Goal: Task Accomplishment & Management: Manage account settings

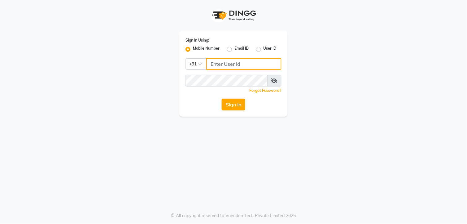
type input "9260000055"
click at [228, 103] on button "Sign In" at bounding box center [234, 105] width 24 height 12
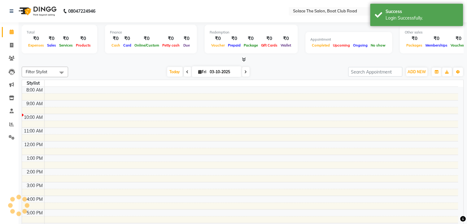
select select "en"
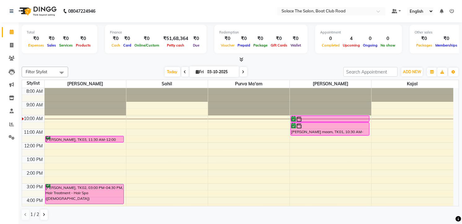
scroll to position [69, 0]
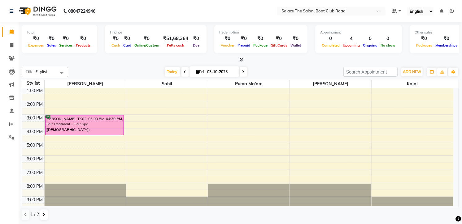
click at [51, 103] on div "8:00 AM 9:00 AM 10:00 AM 11:00 AM 12:00 PM 1:00 PM 2:00 PM 3:00 PM 4:00 PM 5:00…" at bounding box center [238, 114] width 432 height 191
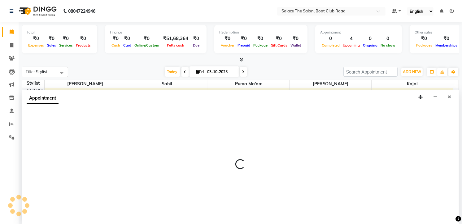
select select "9746"
select select "tentative"
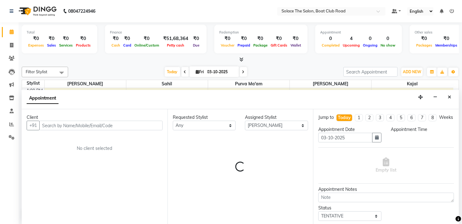
select select "840"
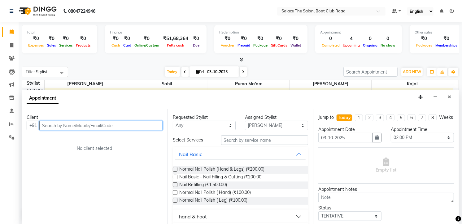
scroll to position [0, 0]
click at [95, 126] on input "text" at bounding box center [100, 125] width 123 height 10
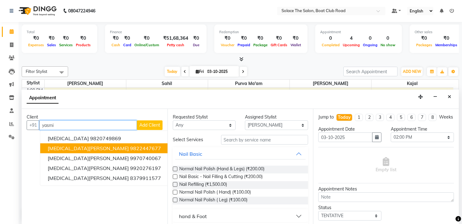
click at [130, 148] on ngb-highlight "9822447677" at bounding box center [145, 148] width 31 height 6
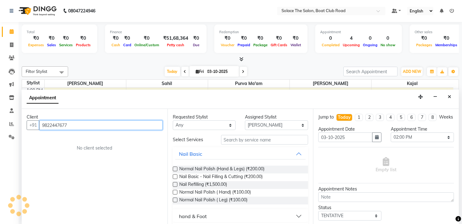
type input "9822447677"
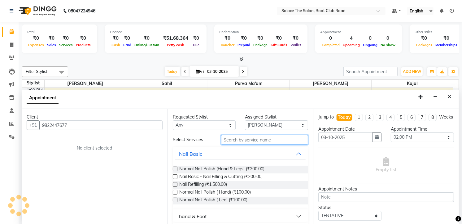
click at [244, 137] on input "text" at bounding box center [264, 140] width 87 height 10
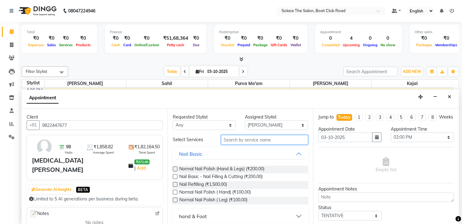
click at [235, 138] on input "text" at bounding box center [264, 140] width 87 height 10
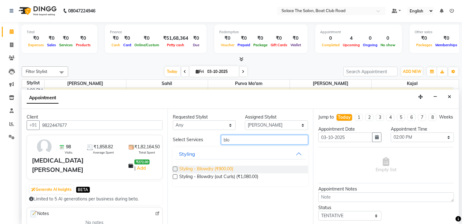
type input "blo"
click at [224, 168] on span "Styling - Blowdry (₹900.00)" at bounding box center [206, 169] width 54 height 8
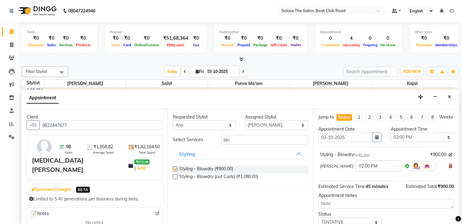
checkbox input "false"
click at [279, 125] on select "Select Atul [PERSON_NAME] Kajal Purva Ma'am rishi [PERSON_NAME] suraj" at bounding box center [276, 125] width 63 height 10
select select "9749"
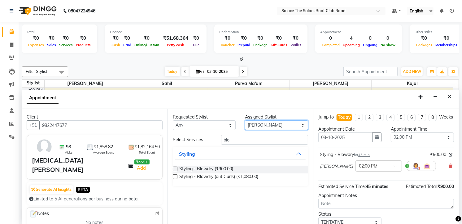
click at [245, 120] on select "Select Atul [PERSON_NAME] Kajal Purva Ma'am rishi [PERSON_NAME] suraj" at bounding box center [276, 125] width 63 height 10
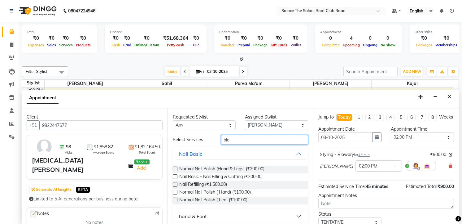
click at [245, 139] on input "blo" at bounding box center [264, 140] width 87 height 10
type input "b"
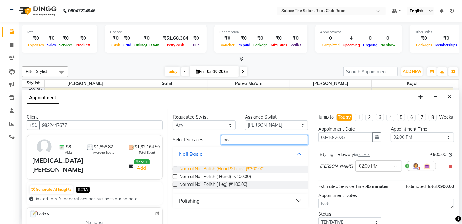
type input "poli"
click at [250, 167] on span "Normal Nail Polish (Hand & Legs) (₹200.00)" at bounding box center [221, 169] width 85 height 8
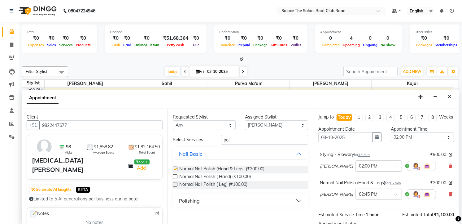
checkbox input "false"
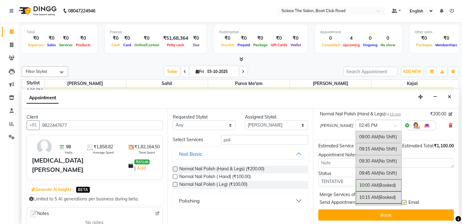
click at [364, 128] on div at bounding box center [379, 124] width 46 height 7
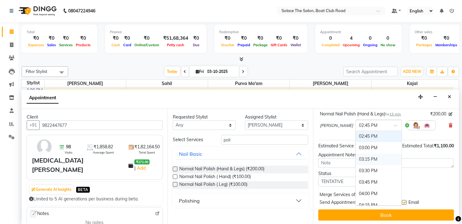
scroll to position [236, 0]
click at [356, 142] on div "02:00 PM" at bounding box center [379, 135] width 46 height 11
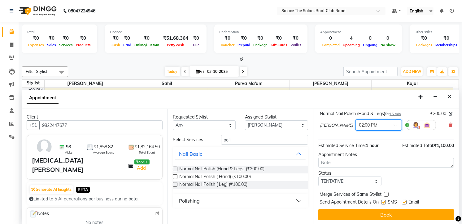
scroll to position [82, 0]
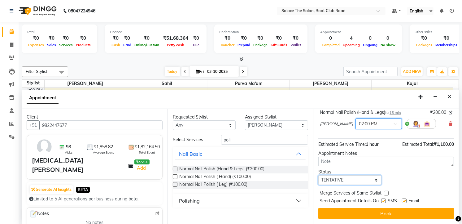
click at [351, 180] on select "Select TENTATIVE CONFIRM CHECK-IN UPCOMING" at bounding box center [350, 180] width 63 height 10
select select "confirm booking"
click at [319, 175] on select "Select TENTATIVE CONFIRM CHECK-IN UPCOMING" at bounding box center [350, 180] width 63 height 10
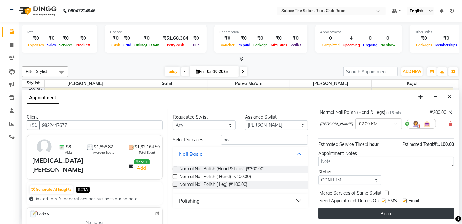
click at [382, 209] on button "Book" at bounding box center [387, 213] width 136 height 11
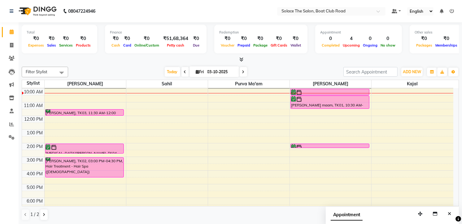
scroll to position [0, 0]
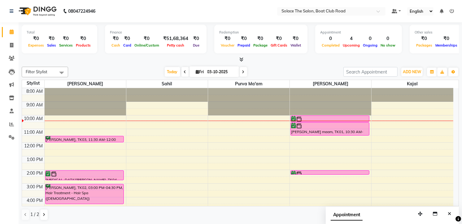
click at [244, 72] on span at bounding box center [243, 72] width 7 height 10
type input "04-10-2025"
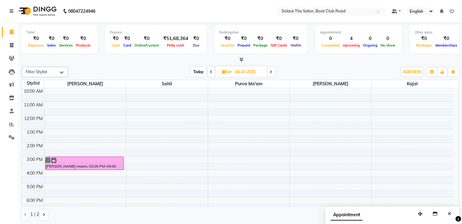
scroll to position [73, 0]
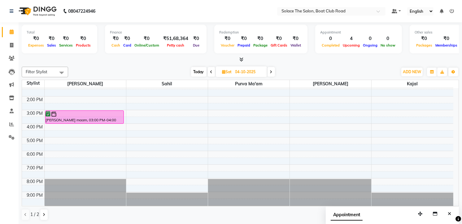
click at [55, 158] on div "8:00 AM 9:00 AM 10:00 AM 11:00 AM 12:00 PM 1:00 PM 2:00 PM 3:00 PM 4:00 PM 5:00…" at bounding box center [238, 110] width 432 height 191
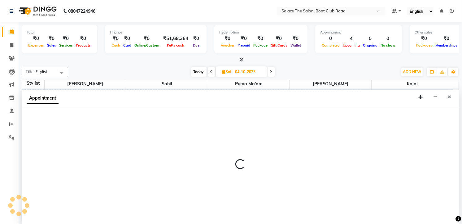
scroll to position [0, 0]
select select "9746"
select select "tentative"
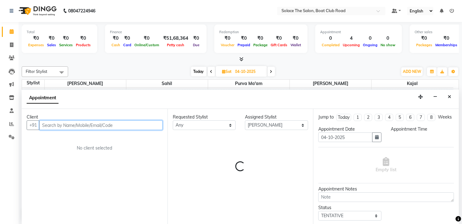
select select "1110"
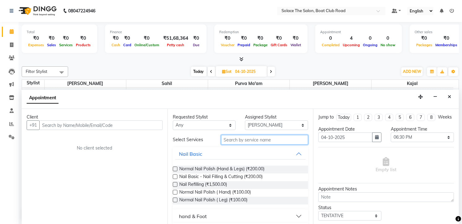
click at [264, 140] on input "text" at bounding box center [264, 140] width 87 height 10
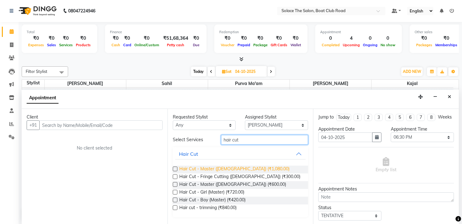
type input "hair cut"
click at [241, 170] on span "Hair Cut - Master ([DEMOGRAPHIC_DATA]) (₹1,080.00)" at bounding box center [234, 169] width 110 height 8
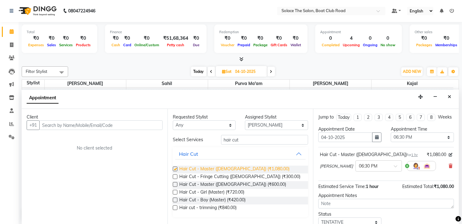
checkbox input "false"
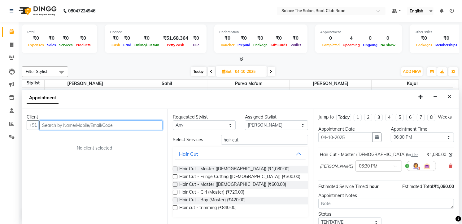
click at [122, 129] on input "text" at bounding box center [100, 125] width 123 height 10
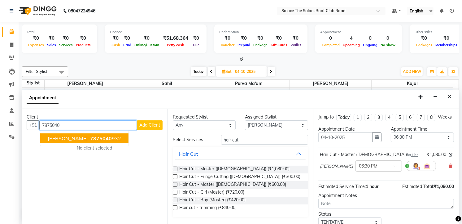
click at [97, 137] on span "7875040" at bounding box center [101, 138] width 22 height 6
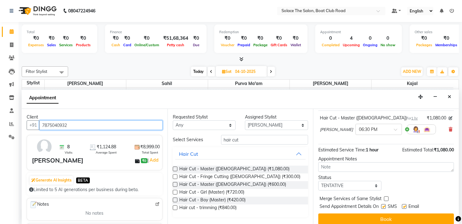
scroll to position [48, 0]
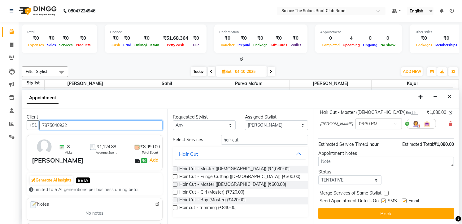
type input "7875040932"
click at [357, 178] on select "Select TENTATIVE CONFIRM UPCOMING" at bounding box center [350, 180] width 63 height 10
select select "confirm booking"
click at [319, 175] on select "Select TENTATIVE CONFIRM UPCOMING" at bounding box center [350, 180] width 63 height 10
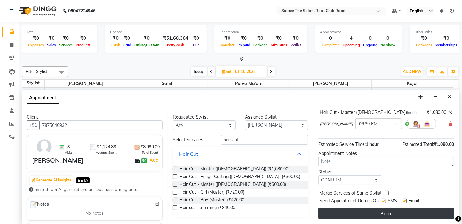
click at [358, 214] on button "Book" at bounding box center [387, 213] width 136 height 11
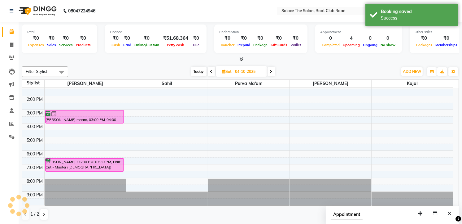
scroll to position [0, 0]
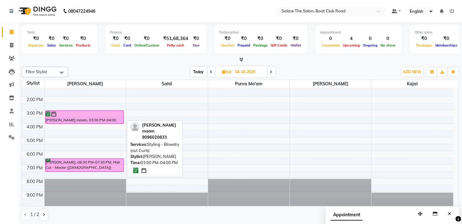
click at [90, 112] on div at bounding box center [85, 114] width 78 height 6
select select "6"
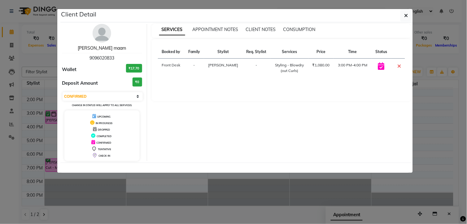
click at [94, 49] on link "[PERSON_NAME] maam" at bounding box center [102, 48] width 48 height 6
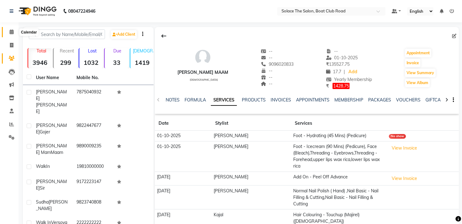
click at [11, 33] on icon at bounding box center [12, 31] width 4 height 5
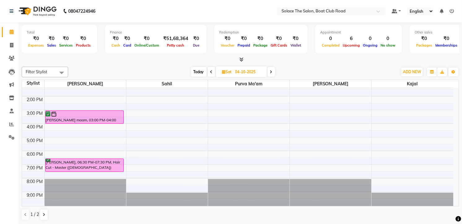
scroll to position [5, 0]
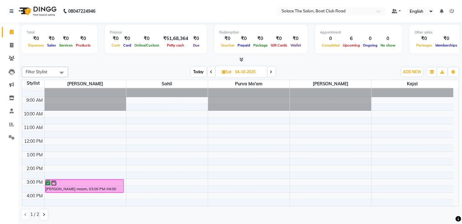
click at [195, 71] on span "Today" at bounding box center [198, 72] width 15 height 10
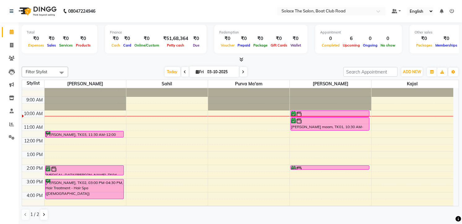
scroll to position [0, 0]
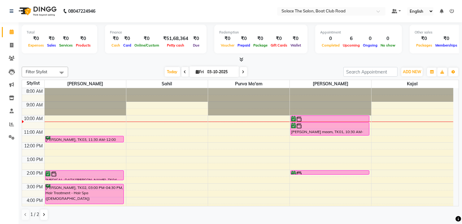
click at [242, 72] on icon at bounding box center [243, 72] width 2 height 4
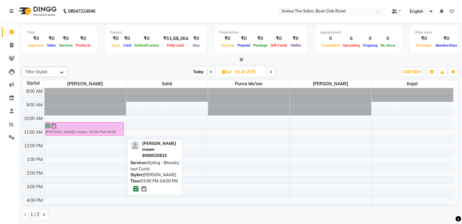
drag, startPoint x: 96, startPoint y: 194, endPoint x: 107, endPoint y: 131, distance: 63.2
click at [107, 131] on div "[PERSON_NAME] maam, 03:00 PM-04:00 PM, Styling - Blowdry (out Curls) [PERSON_NA…" at bounding box center [85, 183] width 81 height 191
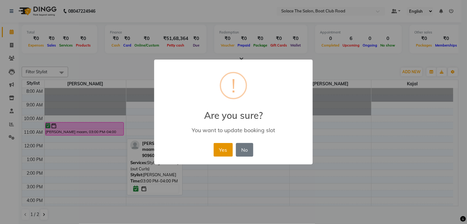
click at [222, 148] on button "Yes" at bounding box center [223, 150] width 19 height 14
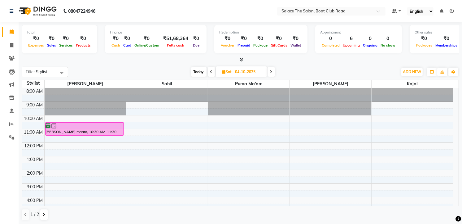
click at [193, 71] on span "Today" at bounding box center [198, 72] width 15 height 10
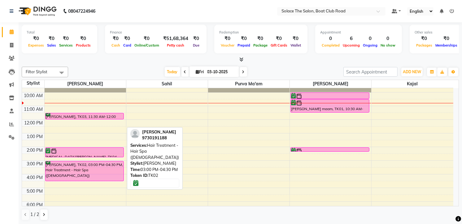
scroll to position [5, 0]
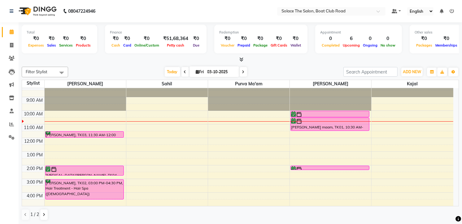
click at [242, 70] on icon at bounding box center [243, 72] width 2 height 4
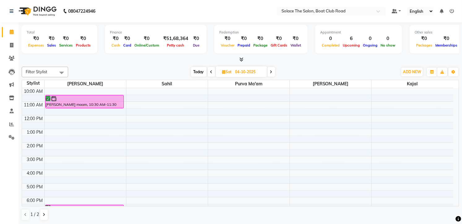
scroll to position [0, 0]
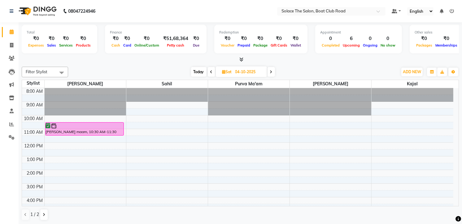
click at [200, 73] on span "Today" at bounding box center [198, 72] width 15 height 10
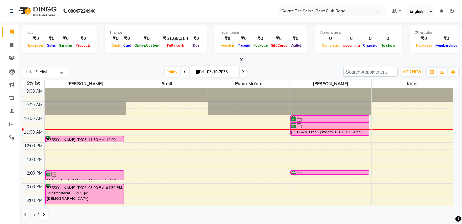
click at [243, 73] on span at bounding box center [243, 72] width 7 height 10
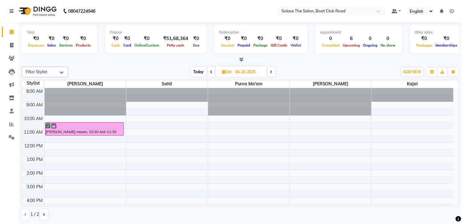
click at [274, 71] on span at bounding box center [271, 72] width 7 height 10
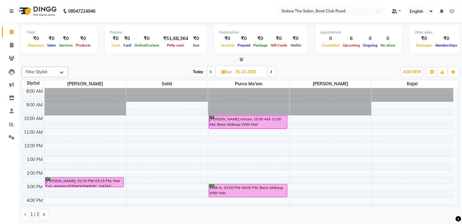
click at [199, 71] on span "Today" at bounding box center [198, 72] width 15 height 10
type input "03-10-2025"
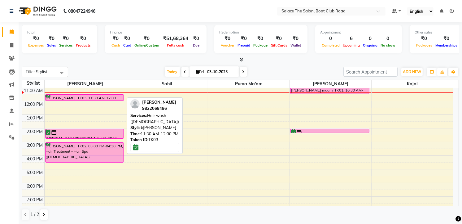
scroll to position [0, 0]
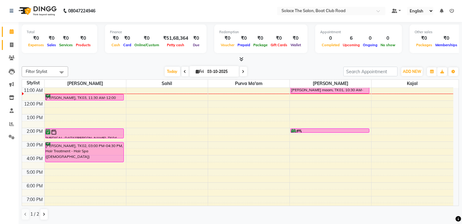
click at [11, 42] on span at bounding box center [11, 45] width 11 height 7
select select "service"
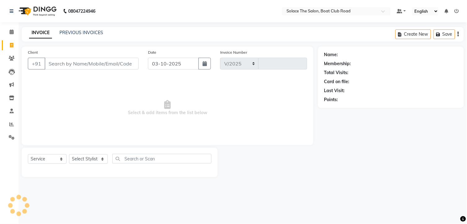
select select "585"
type input "1549"
click at [67, 65] on input "Client" at bounding box center [92, 64] width 94 height 12
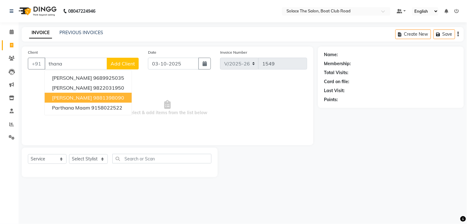
drag, startPoint x: 88, startPoint y: 97, endPoint x: 90, endPoint y: 116, distance: 19.6
click at [90, 112] on ngb-typeahead-window "[PERSON_NAME] 9689925035 [PERSON_NAME] 9822031950 [PERSON_NAME] 9881398090 part…" at bounding box center [88, 92] width 88 height 45
click at [90, 95] on span "[PERSON_NAME]" at bounding box center [72, 98] width 40 height 6
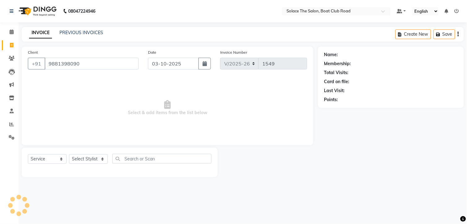
type input "9881398090"
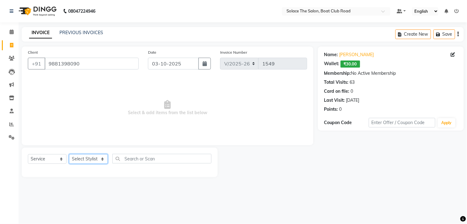
click at [91, 157] on select "Select Stylist [PERSON_NAME] [PERSON_NAME] [PERSON_NAME] Front Desk Kajal [PERS…" at bounding box center [88, 159] width 39 height 10
select select "23757"
click at [69, 154] on select "Select Stylist [PERSON_NAME] [PERSON_NAME] [PERSON_NAME] Front Desk Kajal [PERS…" at bounding box center [88, 159] width 39 height 10
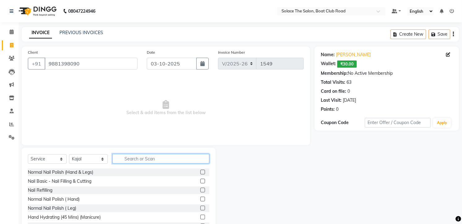
click at [152, 156] on input "text" at bounding box center [160, 159] width 97 height 10
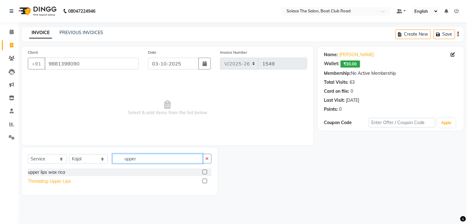
type input "upper"
click at [63, 179] on div "Threading-Upper Lips" at bounding box center [49, 181] width 43 height 7
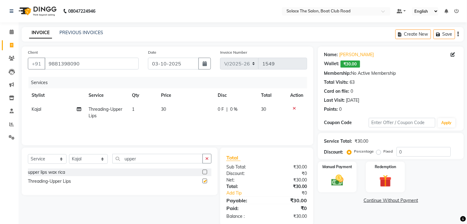
checkbox input "false"
click at [337, 181] on img at bounding box center [334, 180] width 20 height 14
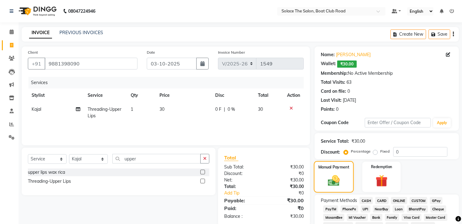
scroll to position [138, 0]
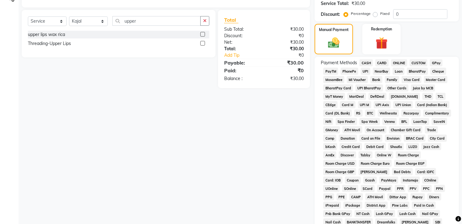
click at [368, 61] on span "CASH" at bounding box center [366, 62] width 13 height 7
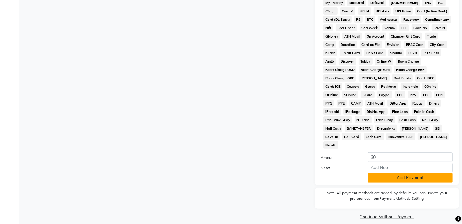
click at [410, 173] on button "Add Payment" at bounding box center [410, 178] width 85 height 10
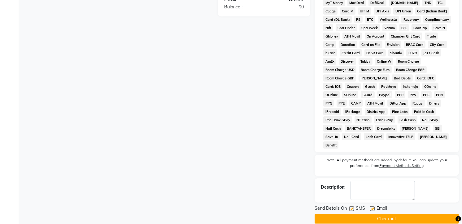
click at [392, 214] on button "Checkout" at bounding box center [387, 219] width 144 height 10
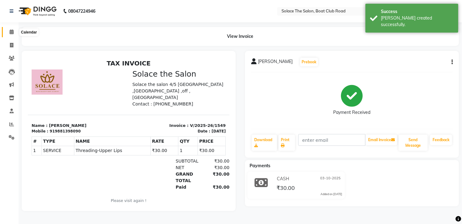
click at [10, 32] on icon at bounding box center [12, 31] width 4 height 5
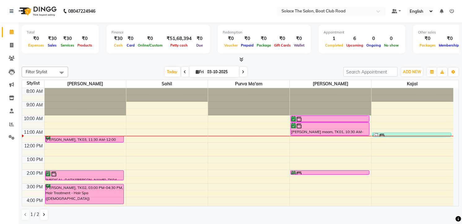
click at [197, 73] on span "Fri" at bounding box center [200, 71] width 11 height 5
select select "10"
select select "2025"
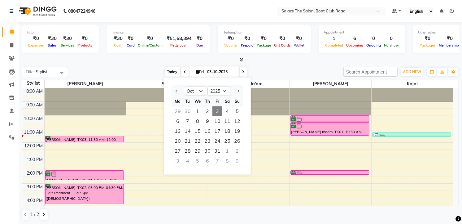
click at [172, 69] on span "Today" at bounding box center [172, 72] width 15 height 10
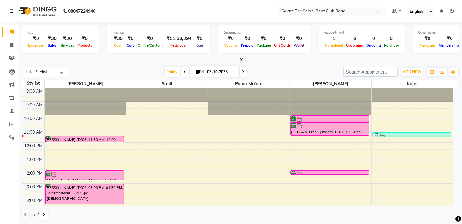
click at [59, 151] on div "8:00 AM 9:00 AM 10:00 AM 11:00 AM 12:00 PM 1:00 PM 2:00 PM 3:00 PM 4:00 PM 5:00…" at bounding box center [238, 183] width 432 height 191
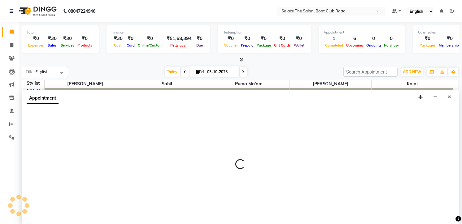
scroll to position [0, 0]
select select "9746"
select select "750"
select select "tentative"
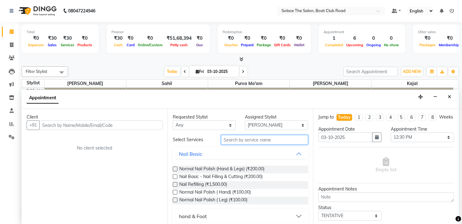
click at [235, 142] on input "text" at bounding box center [264, 140] width 87 height 10
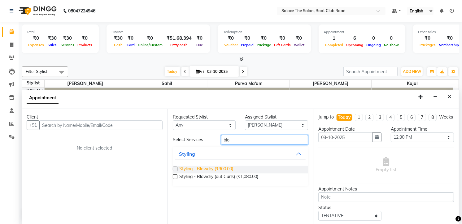
type input "blo"
click at [215, 165] on span "Styling - Blowdry (₹900.00)" at bounding box center [206, 169] width 54 height 8
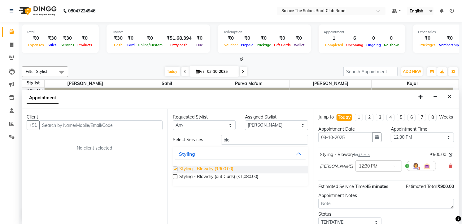
checkbox input "false"
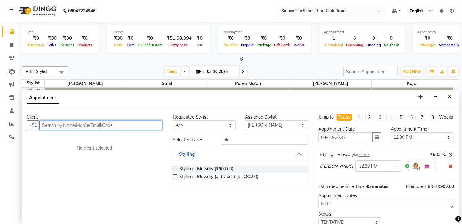
click at [107, 125] on input "text" at bounding box center [100, 125] width 123 height 10
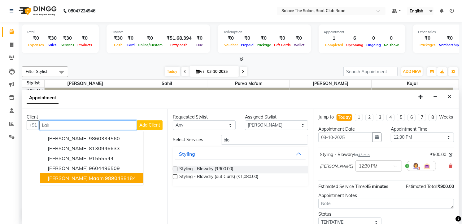
click at [95, 174] on button "[PERSON_NAME] Maam 9890488184" at bounding box center [91, 178] width 103 height 10
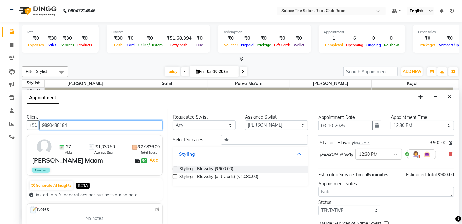
scroll to position [48, 0]
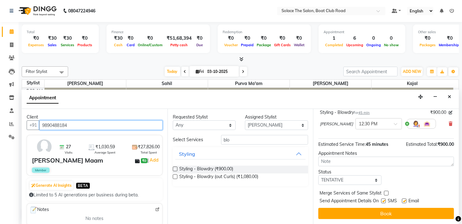
type input "9890488184"
click at [332, 178] on select "Select TENTATIVE CONFIRM CHECK-IN UPCOMING" at bounding box center [350, 180] width 63 height 10
select select "confirm booking"
click at [319, 175] on select "Select TENTATIVE CONFIRM CHECK-IN UPCOMING" at bounding box center [350, 180] width 63 height 10
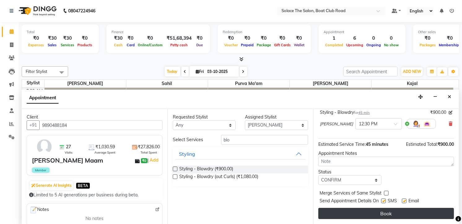
click at [370, 216] on button "Book" at bounding box center [387, 213] width 136 height 11
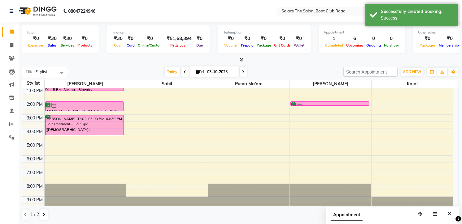
scroll to position [0, 0]
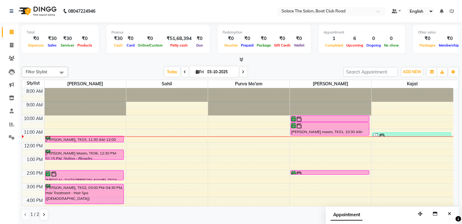
click at [196, 71] on icon at bounding box center [197, 72] width 3 height 4
select select "10"
select select "2025"
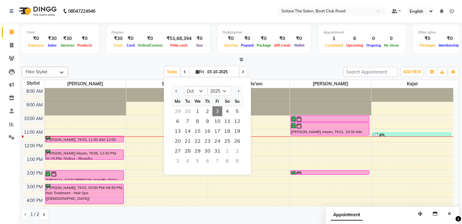
click at [197, 72] on span "Fri" at bounding box center [200, 71] width 11 height 5
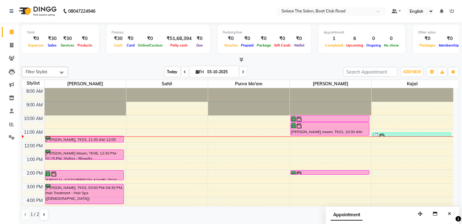
click at [173, 71] on span "Today" at bounding box center [172, 72] width 15 height 10
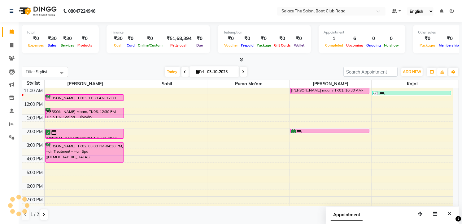
click at [197, 71] on span "Fri" at bounding box center [200, 71] width 11 height 5
select select "10"
select select "2025"
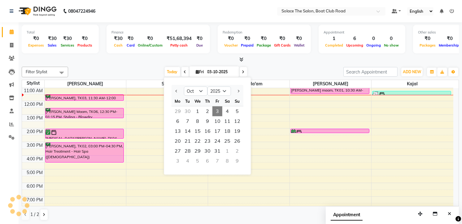
click at [197, 71] on span "Fri" at bounding box center [200, 71] width 11 height 5
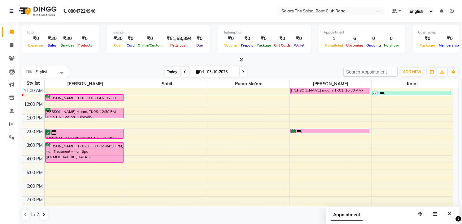
click at [173, 69] on span "Today" at bounding box center [172, 72] width 15 height 10
click at [196, 73] on icon at bounding box center [197, 72] width 3 height 4
select select "10"
select select "2025"
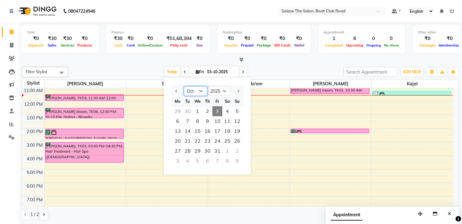
click at [200, 90] on select "Jan Feb Mar Apr May Jun [DATE] Aug Sep Oct Nov Dec" at bounding box center [196, 90] width 24 height 9
click at [197, 90] on select "Jan Feb Mar Apr May Jun [DATE] Aug Sep Oct Nov Dec" at bounding box center [196, 90] width 24 height 9
click at [222, 194] on div "8:00 AM 9:00 AM 10:00 AM 11:00 AM 12:00 PM 1:00 PM 2:00 PM 3:00 PM 4:00 PM 5:00…" at bounding box center [238, 141] width 432 height 191
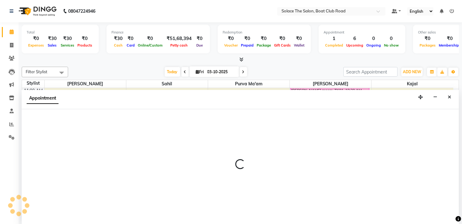
select select "9748"
select select "tentative"
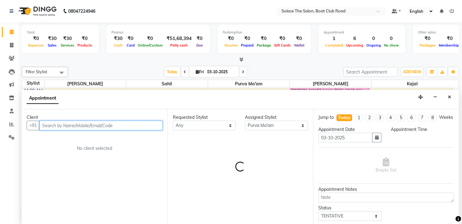
select select "1110"
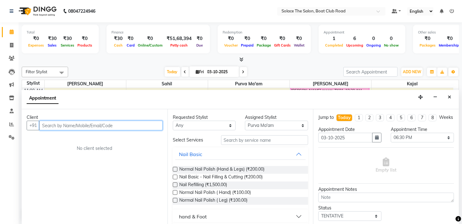
scroll to position [0, 0]
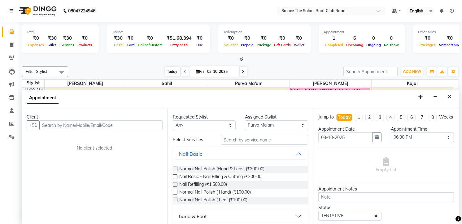
click at [170, 69] on span "Today" at bounding box center [172, 72] width 15 height 10
click at [451, 96] on icon "Close" at bounding box center [449, 97] width 3 height 4
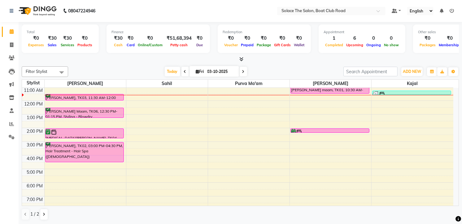
click at [197, 68] on span "[DATE]" at bounding box center [215, 71] width 50 height 11
click at [196, 69] on span "Fri" at bounding box center [200, 71] width 11 height 5
select select "10"
select select "2025"
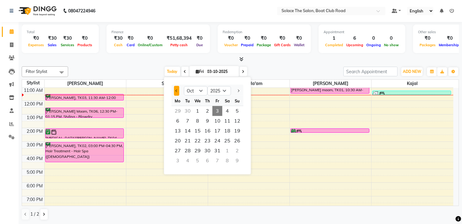
click at [175, 89] on button "Previous month" at bounding box center [176, 91] width 5 height 10
click at [236, 88] on button "Next month" at bounding box center [238, 91] width 5 height 10
click at [177, 87] on button "Previous month" at bounding box center [176, 91] width 5 height 10
select select "9"
click at [176, 72] on span "Today" at bounding box center [172, 72] width 15 height 10
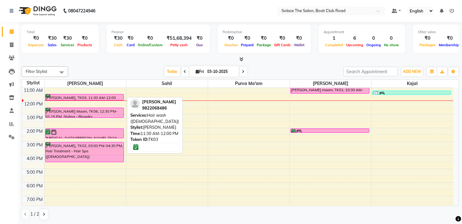
click at [113, 95] on div "[PERSON_NAME], TK03, 11:30 AM-12:00 PM, Hair wash ([DEMOGRAPHIC_DATA])" at bounding box center [85, 97] width 78 height 6
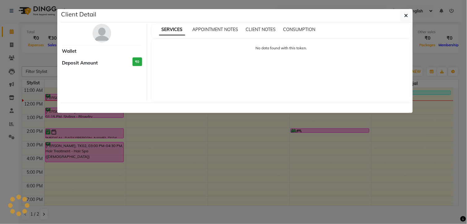
select select "6"
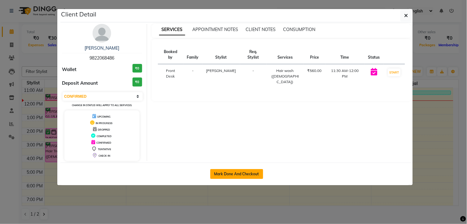
click at [243, 172] on button "Mark Done And Checkout" at bounding box center [236, 174] width 53 height 10
select select "service"
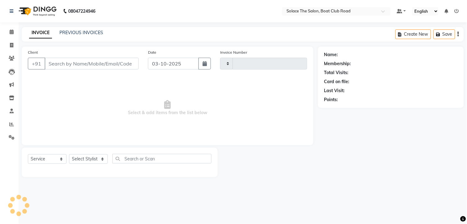
type input "1550"
select select "585"
type input "9822068486"
select select "9746"
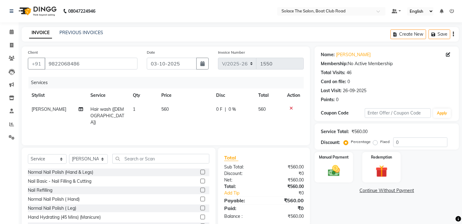
click at [122, 108] on span "Hair wash ([DEMOGRAPHIC_DATA])" at bounding box center [107, 115] width 34 height 19
select select "9746"
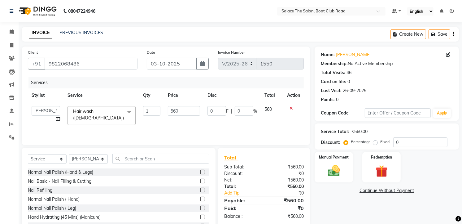
click at [122, 108] on span "Hair wash ([DEMOGRAPHIC_DATA]) x" at bounding box center [102, 115] width 68 height 19
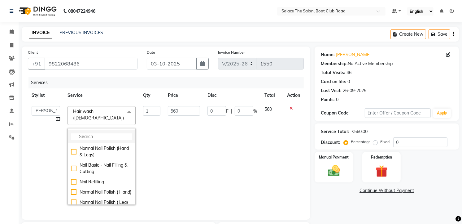
click at [94, 133] on input "multiselect-search" at bounding box center [101, 136] width 61 height 7
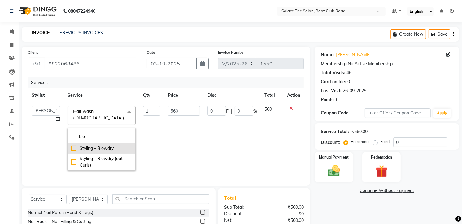
type input "blo"
click at [103, 145] on div "Styling - Blowdry" at bounding box center [101, 148] width 61 height 7
checkbox input "true"
type input "900"
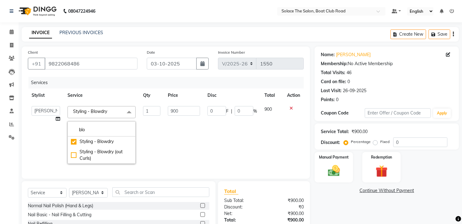
click at [246, 168] on div "Services Stylist Service Qty Price Disc Total Action [PERSON_NAME] [PERSON_NAME…" at bounding box center [166, 124] width 276 height 95
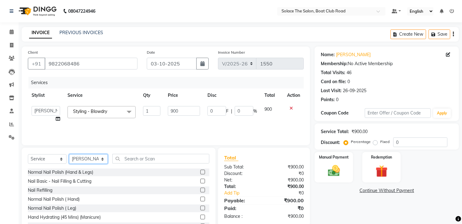
click at [99, 160] on select "Select Stylist [PERSON_NAME] [PERSON_NAME] [PERSON_NAME] Front Desk Kajal [PERS…" at bounding box center [88, 159] width 39 height 10
select select "23757"
click at [69, 154] on select "Select Stylist [PERSON_NAME] [PERSON_NAME] [PERSON_NAME] Front Desk Kajal [PERS…" at bounding box center [88, 159] width 39 height 10
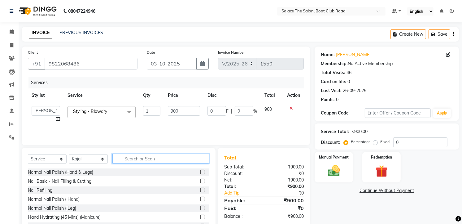
click at [129, 158] on input "text" at bounding box center [160, 159] width 97 height 10
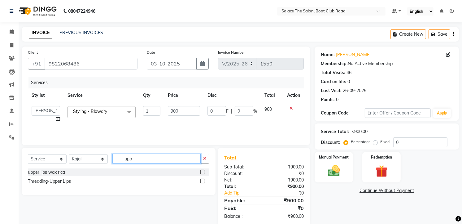
type input "upp"
click at [204, 172] on label at bounding box center [202, 171] width 5 height 5
click at [204, 172] on input "checkbox" at bounding box center [202, 172] width 4 height 4
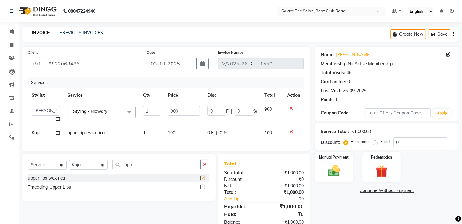
checkbox input "false"
click at [136, 169] on input "upp" at bounding box center [156, 165] width 88 height 10
type input "u"
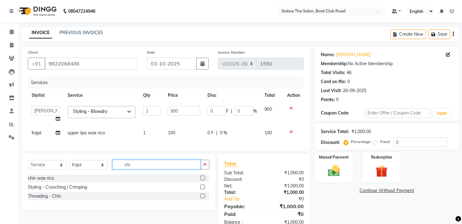
type input "chi"
click at [201, 198] on label at bounding box center [202, 195] width 5 height 5
click at [201, 198] on input "checkbox" at bounding box center [202, 196] width 4 height 4
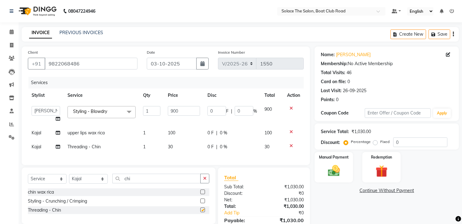
checkbox input "false"
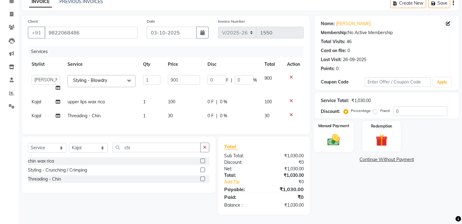
click at [344, 133] on img at bounding box center [334, 140] width 20 height 14
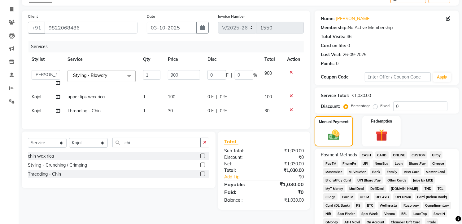
click at [432, 154] on span "GPay" at bounding box center [436, 154] width 13 height 7
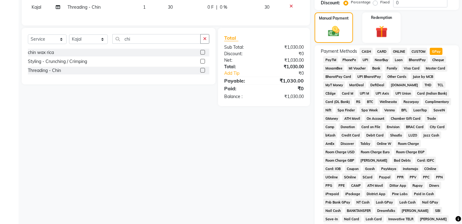
scroll to position [174, 0]
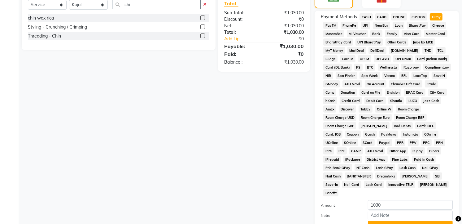
click at [376, 35] on span "Bank" at bounding box center [377, 33] width 12 height 7
click at [404, 221] on button "Add Payment" at bounding box center [410, 226] width 85 height 10
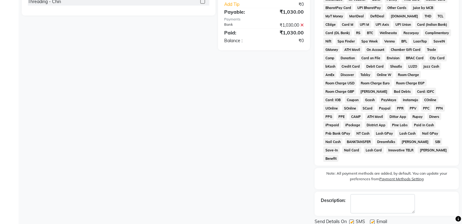
scroll to position [224, 0]
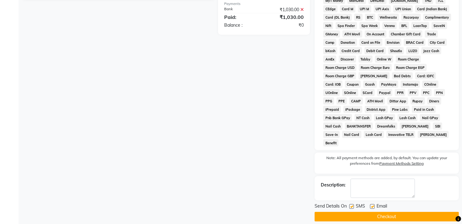
click at [380, 212] on button "Checkout" at bounding box center [387, 217] width 144 height 10
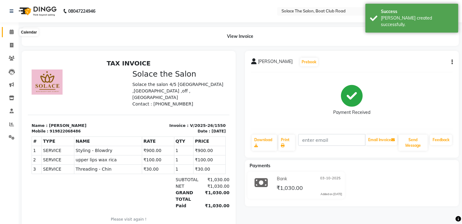
click at [12, 31] on icon at bounding box center [12, 31] width 4 height 5
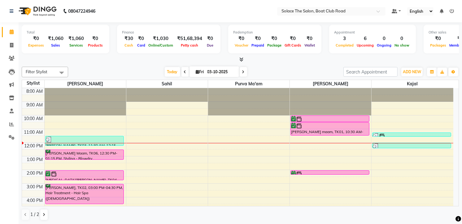
click at [184, 70] on icon at bounding box center [185, 72] width 2 height 4
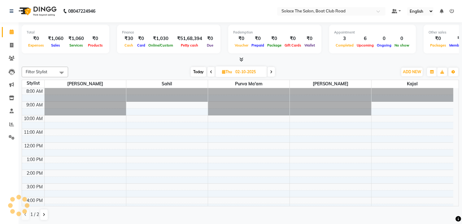
scroll to position [55, 0]
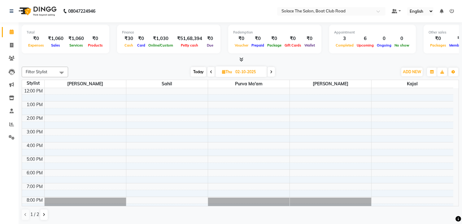
click at [212, 73] on icon at bounding box center [211, 72] width 2 height 4
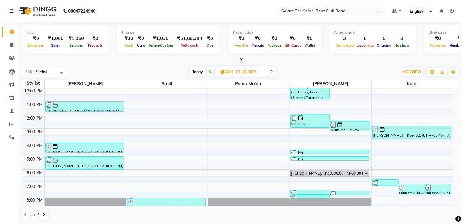
scroll to position [73, 0]
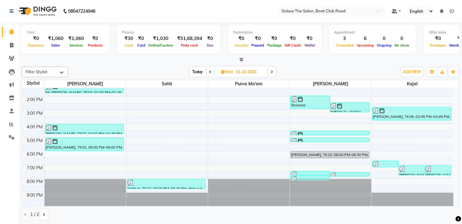
click at [198, 69] on span "Today" at bounding box center [197, 72] width 15 height 10
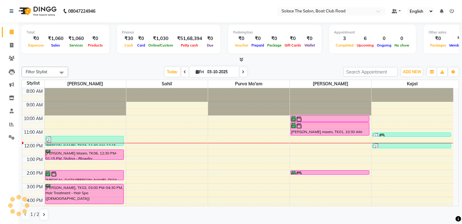
scroll to position [55, 0]
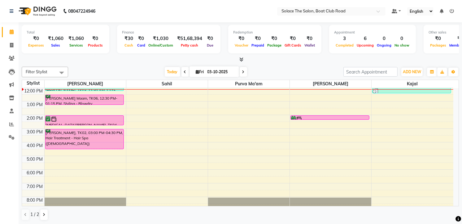
click at [242, 71] on icon at bounding box center [243, 72] width 2 height 4
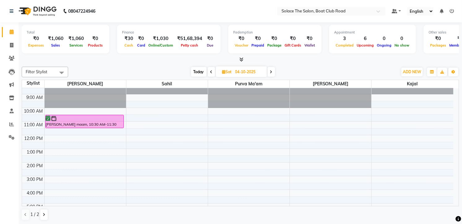
scroll to position [0, 0]
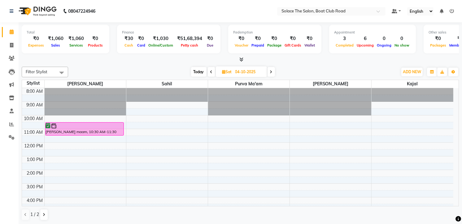
click at [199, 69] on span "Today" at bounding box center [198, 72] width 15 height 10
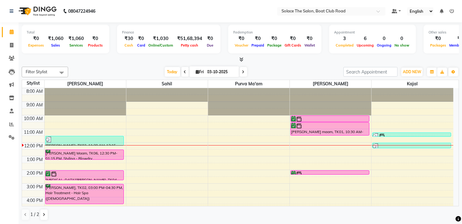
click at [242, 70] on icon at bounding box center [243, 72] width 2 height 4
type input "04-10-2025"
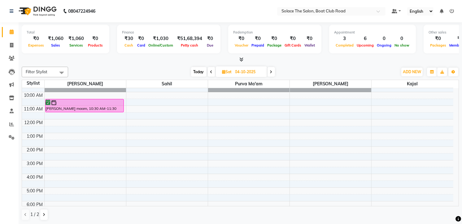
scroll to position [34, 0]
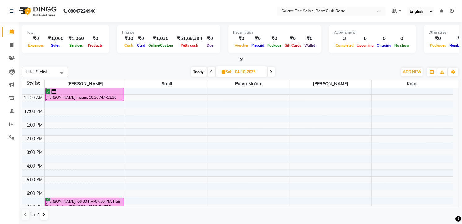
click at [58, 145] on div "8:00 AM 9:00 AM 10:00 AM 11:00 AM 12:00 PM 1:00 PM 2:00 PM 3:00 PM 4:00 PM 5:00…" at bounding box center [238, 149] width 432 height 191
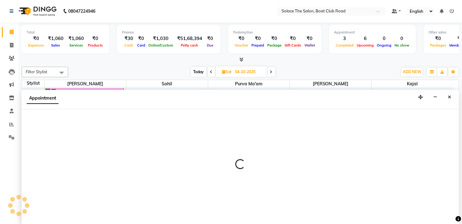
select select "9746"
select select "tentative"
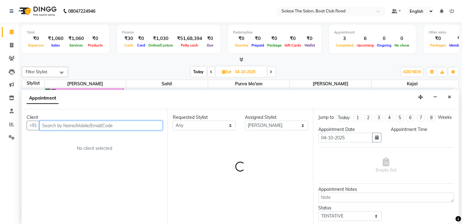
select select "870"
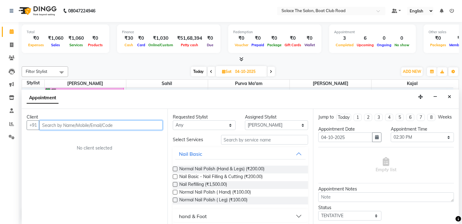
click at [75, 126] on input "text" at bounding box center [100, 125] width 123 height 10
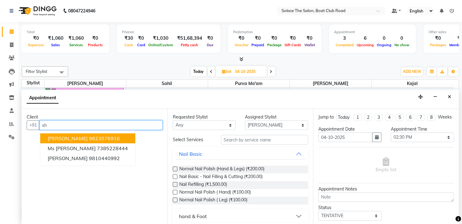
type input "s"
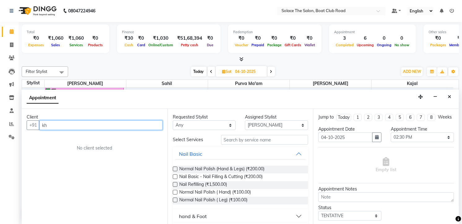
type input "k"
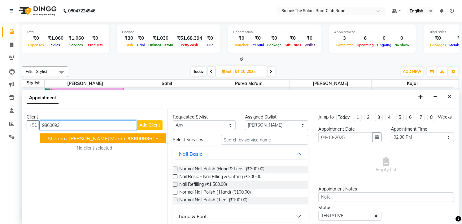
click at [97, 138] on span "Sheanaz [PERSON_NAME] Maam" at bounding box center [86, 138] width 77 height 6
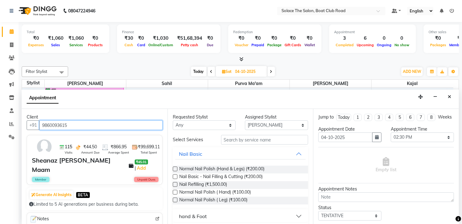
type input "9860093615"
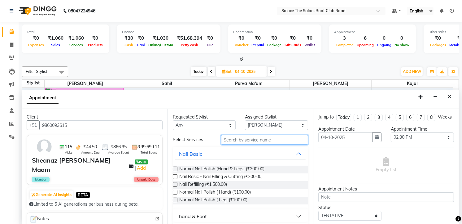
click at [261, 140] on input "text" at bounding box center [264, 140] width 87 height 10
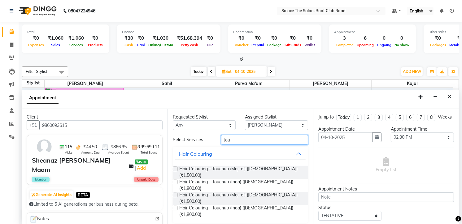
type input "tou"
click at [174, 168] on label at bounding box center [175, 168] width 5 height 5
click at [174, 168] on input "checkbox" at bounding box center [175, 169] width 4 height 4
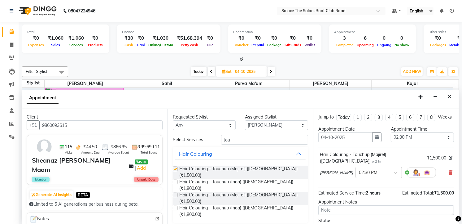
checkbox input "false"
click at [247, 139] on input "tou" at bounding box center [264, 140] width 87 height 10
type input "t"
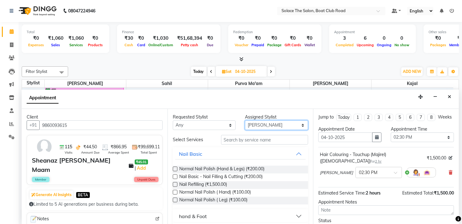
click at [297, 125] on select "Select Atul [PERSON_NAME] Kajal Purva Ma'am rishi [PERSON_NAME] suraj" at bounding box center [276, 125] width 63 height 10
select select "9749"
click at [245, 120] on select "Select Atul [PERSON_NAME] Kajal Purva Ma'am rishi [PERSON_NAME] suraj" at bounding box center [276, 125] width 63 height 10
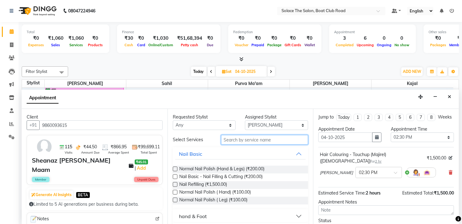
click at [238, 139] on input "text" at bounding box center [264, 140] width 87 height 10
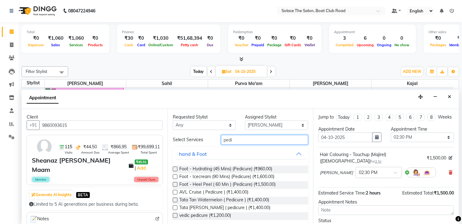
type input "pedi"
click at [176, 168] on label at bounding box center [175, 168] width 5 height 5
click at [176, 168] on input "checkbox" at bounding box center [175, 169] width 4 height 4
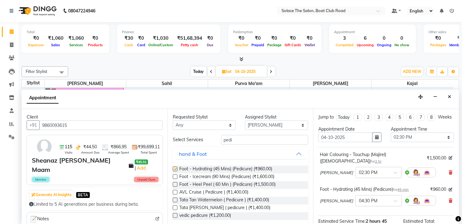
checkbox input "false"
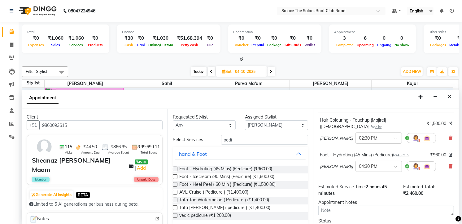
scroll to position [82, 0]
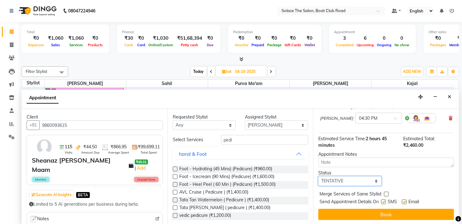
click at [374, 179] on select "Select TENTATIVE CONFIRM UPCOMING" at bounding box center [350, 181] width 63 height 10
select select "confirm booking"
click at [319, 176] on select "Select TENTATIVE CONFIRM UPCOMING" at bounding box center [350, 181] width 63 height 10
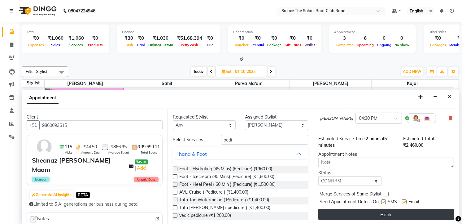
click at [378, 211] on button "Book" at bounding box center [387, 214] width 136 height 11
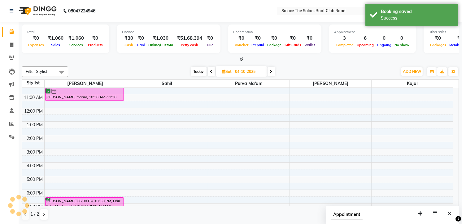
scroll to position [0, 0]
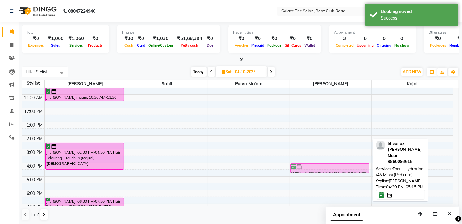
drag, startPoint x: 321, startPoint y: 172, endPoint x: 321, endPoint y: 166, distance: 6.2
click at [321, 166] on div "[PERSON_NAME], 04:30 PM-05:15 PM, Foot - Hydrating (45 Mins) (Pedicure) Sheanaz…" at bounding box center [330, 149] width 81 height 191
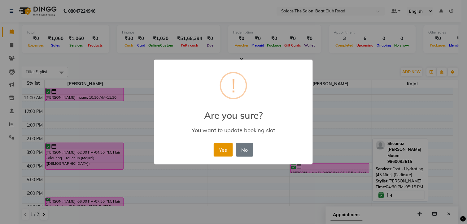
click at [222, 147] on button "Yes" at bounding box center [223, 150] width 19 height 14
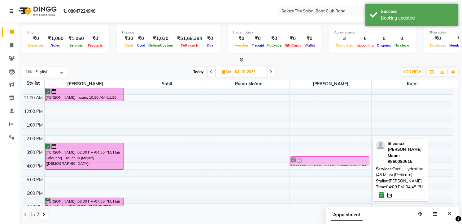
drag, startPoint x: 323, startPoint y: 168, endPoint x: 326, endPoint y: 162, distance: 7.0
click at [326, 162] on div "Sheanaz [PERSON_NAME] Maam, 04:00 PM-04:45 PM, Foot - Hydrating (45 Mins) (Pedi…" at bounding box center [330, 149] width 81 height 191
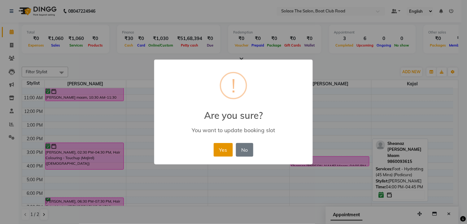
click at [221, 150] on button "Yes" at bounding box center [223, 150] width 19 height 14
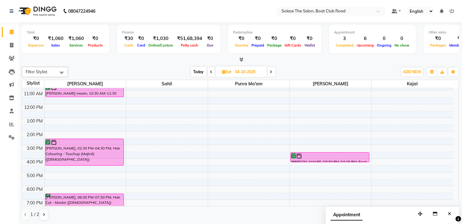
scroll to position [34, 0]
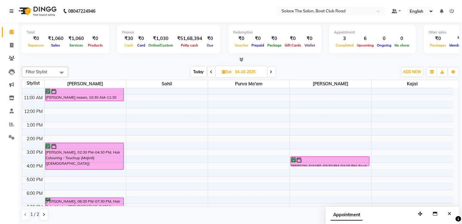
click at [201, 68] on span "Today" at bounding box center [198, 72] width 15 height 10
type input "03-10-2025"
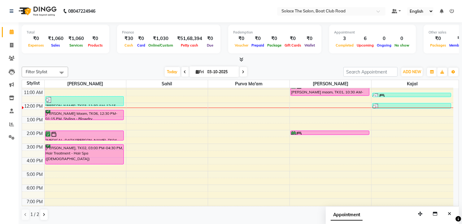
scroll to position [0, 0]
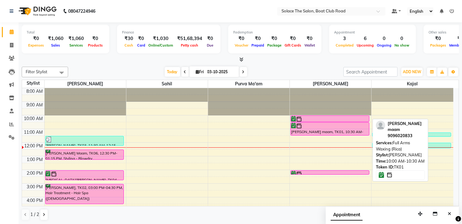
click at [325, 116] on div at bounding box center [330, 119] width 78 height 6
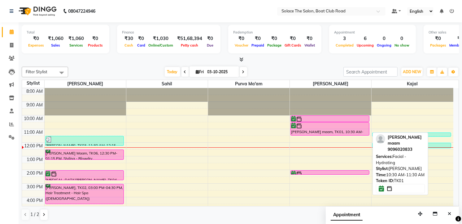
click at [329, 128] on div at bounding box center [330, 126] width 78 height 6
select select "6"
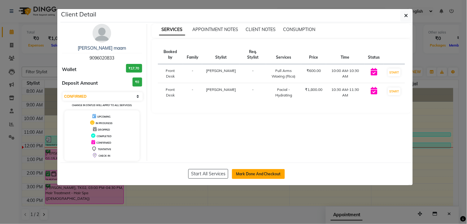
click at [250, 171] on button "Mark Done And Checkout" at bounding box center [258, 174] width 53 height 10
select select "service"
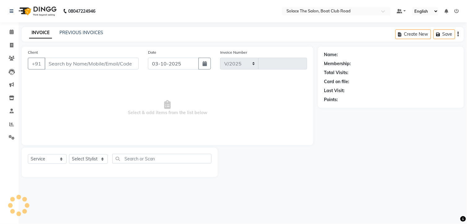
select select "585"
type input "1551"
type input "9096020833"
select select "9749"
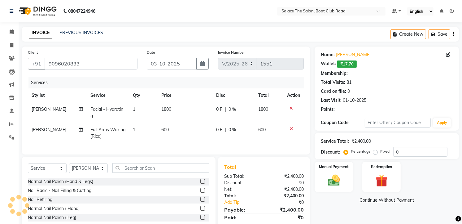
select select "1: Object"
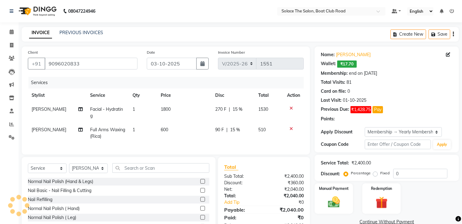
type input "15"
click at [123, 110] on td "Facial - Hydrating" at bounding box center [107, 112] width 42 height 20
select select "9749"
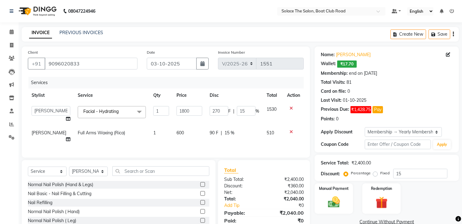
click at [118, 114] on span "Facial - Hydrating x" at bounding box center [112, 112] width 68 height 12
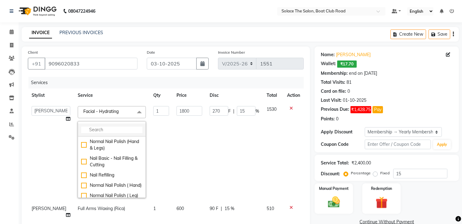
click at [104, 130] on input "multiselect-search" at bounding box center [111, 129] width 61 height 7
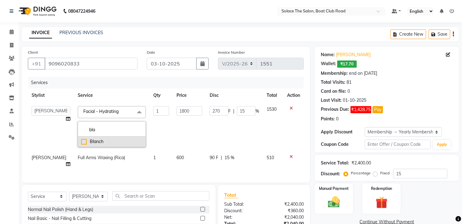
type input "bla"
click at [81, 143] on div "Blanch" at bounding box center [111, 141] width 61 height 7
checkbox input "true"
type input "5500"
type input "825"
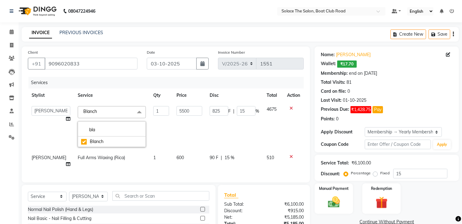
click at [195, 160] on td "600" at bounding box center [189, 161] width 33 height 20
select select "9749"
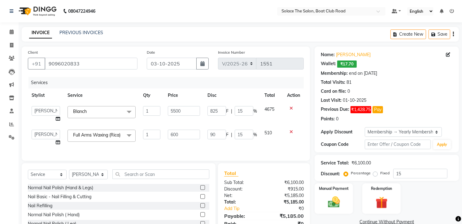
click at [111, 130] on span "Full Arms Waxing (Rica) x" at bounding box center [102, 136] width 68 height 12
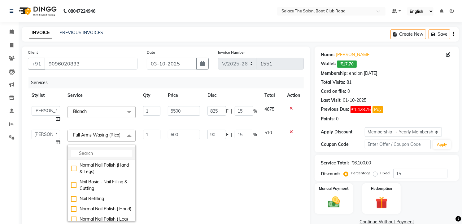
click at [92, 156] on input "multiselect-search" at bounding box center [101, 153] width 61 height 7
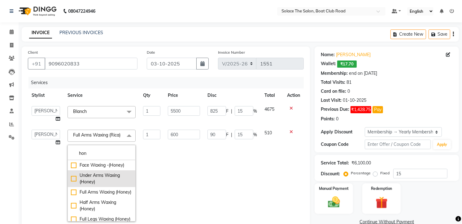
type input "hon"
click at [71, 184] on div "Under Arms Waxing (Honey)" at bounding box center [101, 178] width 61 height 13
type input "150"
type input "22.5"
checkbox input "true"
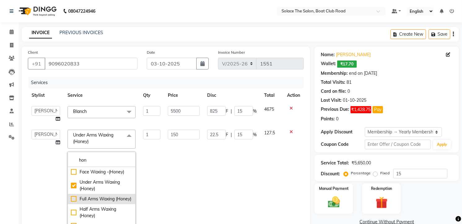
click at [71, 202] on div "Full Arms Waxing (Honey)" at bounding box center [101, 199] width 61 height 7
type input "330"
type input "49.5"
checkbox input "false"
checkbox input "true"
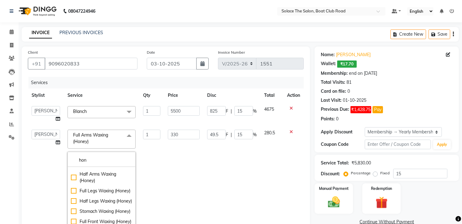
scroll to position [34, 0]
click at [71, 205] on div "Half Legs Waxing (Honey)" at bounding box center [101, 201] width 61 height 7
type input "300"
type input "45"
checkbox input "false"
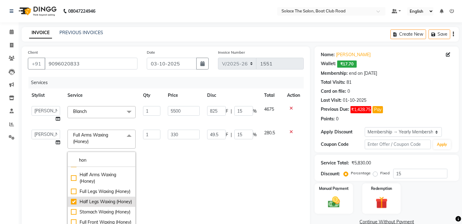
checkbox input "true"
click at [180, 200] on td "300" at bounding box center [183, 179] width 39 height 106
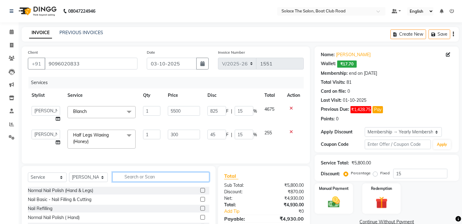
click at [145, 181] on input "text" at bounding box center [160, 177] width 97 height 10
type input "hon"
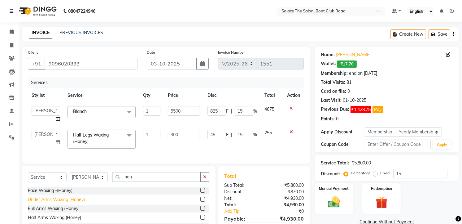
click at [46, 203] on div "Under Arms Waxing (Honey)" at bounding box center [56, 199] width 57 height 7
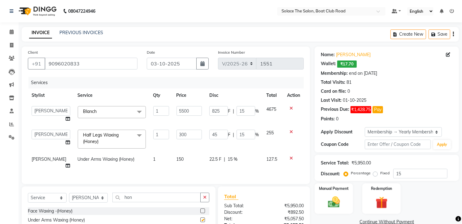
checkbox input "false"
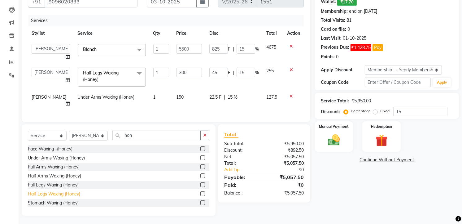
click at [57, 193] on div "Half Legs Waxing (Honey)" at bounding box center [54, 194] width 52 height 7
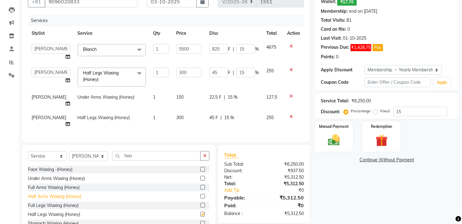
checkbox input "false"
click at [55, 184] on div "Full Arms Waxing (Honey)" at bounding box center [54, 187] width 52 height 7
checkbox input "false"
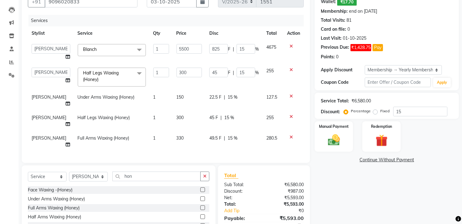
click at [293, 114] on div at bounding box center [293, 116] width 13 height 4
click at [291, 114] on icon at bounding box center [291, 116] width 3 height 4
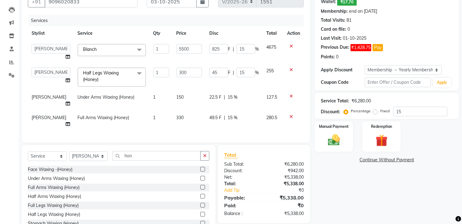
click at [178, 133] on div "Client [PHONE_NUMBER] Date [DATE] Invoice Number V/2025 V/[PHONE_NUMBER] Servic…" at bounding box center [166, 64] width 288 height 158
click at [245, 48] on input "15" at bounding box center [246, 49] width 19 height 10
type input "1"
type input "30"
click at [240, 64] on td "45 F | 15 %" at bounding box center [234, 77] width 57 height 26
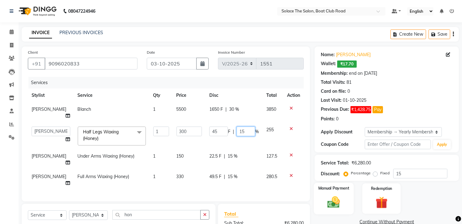
scroll to position [66, 0]
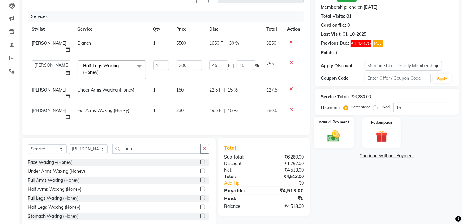
click at [335, 136] on img at bounding box center [334, 136] width 20 height 14
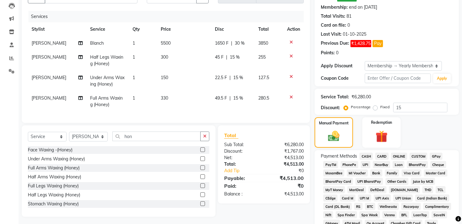
click at [367, 156] on span "CASH" at bounding box center [366, 155] width 13 height 7
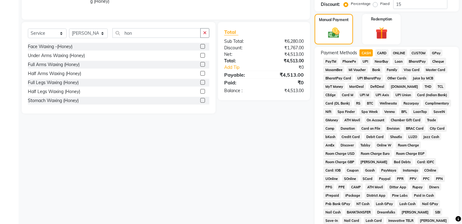
scroll to position [238, 0]
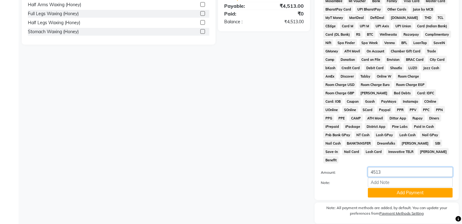
click at [389, 167] on input "4513" at bounding box center [410, 172] width 85 height 10
type input "4500"
click at [399, 188] on button "Add Payment" at bounding box center [410, 193] width 85 height 10
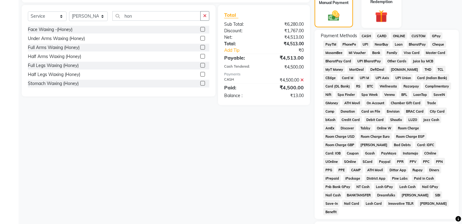
scroll to position [117, 0]
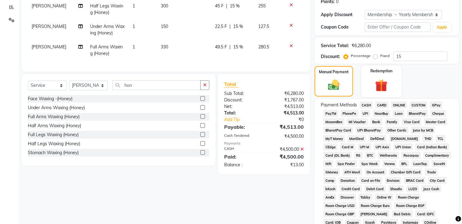
click at [382, 84] on img at bounding box center [382, 85] width 20 height 15
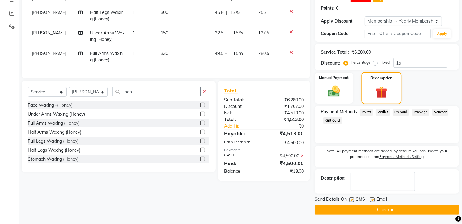
scroll to position [110, 0]
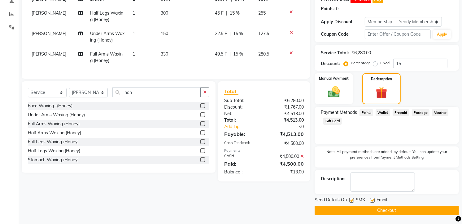
click at [385, 112] on span "Wallet" at bounding box center [383, 112] width 15 height 7
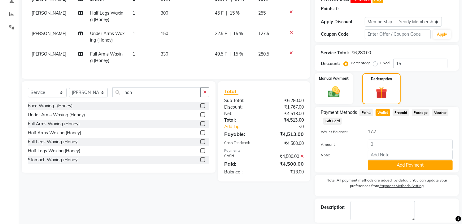
scroll to position [117, 0]
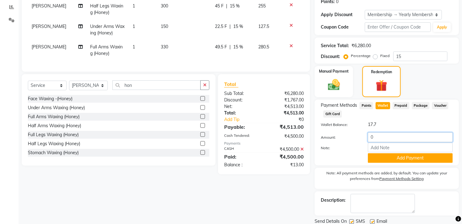
click at [377, 132] on input "0" at bounding box center [410, 137] width 85 height 10
type input "13"
click at [419, 159] on button "Add Payment" at bounding box center [410, 158] width 85 height 10
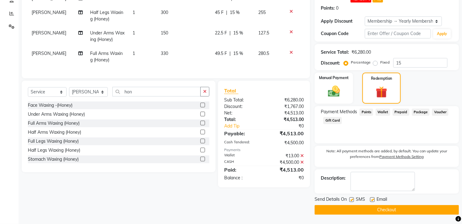
scroll to position [110, 0]
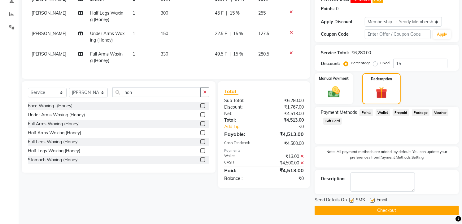
click at [392, 211] on button "Checkout" at bounding box center [387, 210] width 144 height 10
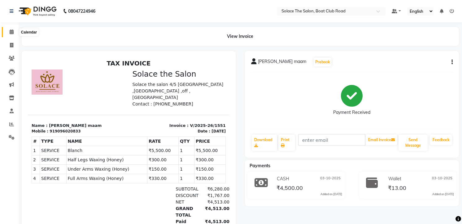
click at [10, 32] on icon at bounding box center [12, 31] width 4 height 5
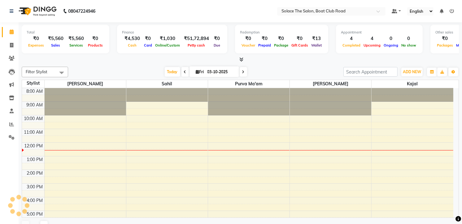
scroll to position [55, 0]
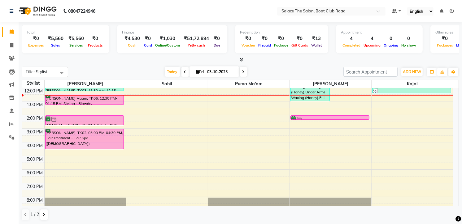
click at [241, 69] on span at bounding box center [243, 72] width 7 height 10
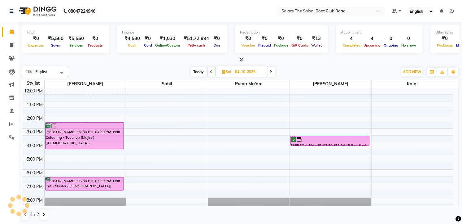
scroll to position [0, 0]
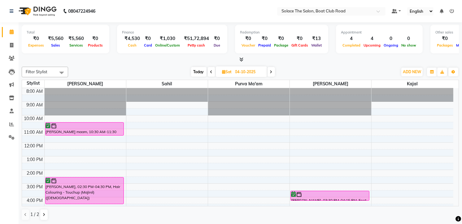
click at [196, 69] on span "Today" at bounding box center [198, 72] width 15 height 10
type input "03-10-2025"
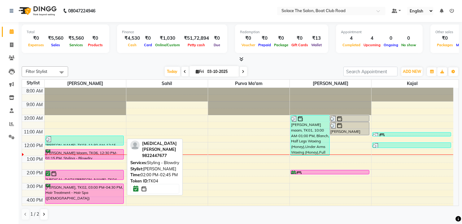
scroll to position [69, 0]
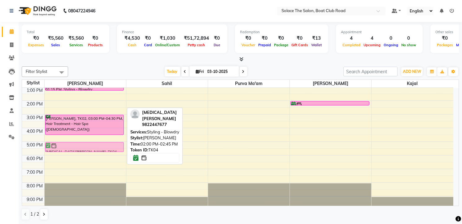
drag, startPoint x: 76, startPoint y: 104, endPoint x: 80, endPoint y: 145, distance: 41.1
click at [80, 145] on div "[PERSON_NAME], TK03, 11:30 AM-12:15 PM, Styling - Blowdry [PERSON_NAME] Maam, T…" at bounding box center [85, 114] width 81 height 191
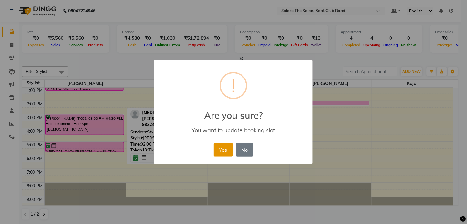
click at [221, 143] on button "Yes" at bounding box center [223, 150] width 19 height 14
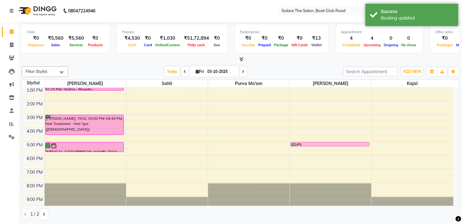
drag, startPoint x: 334, startPoint y: 102, endPoint x: 335, endPoint y: 142, distance: 39.7
click at [335, 142] on div "[PERSON_NAME] maam, TK01, 10:00 AM-01:00 PM, Blanch, Half Legs Waxing (Honey),U…" at bounding box center [330, 114] width 81 height 191
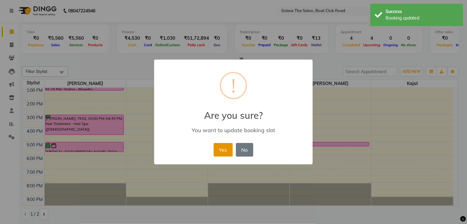
click at [225, 144] on button "Yes" at bounding box center [223, 150] width 19 height 14
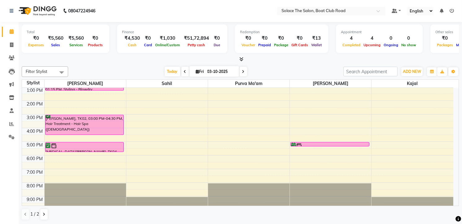
click at [13, 26] on li "Calendar" at bounding box center [9, 31] width 19 height 13
click at [13, 30] on icon at bounding box center [12, 31] width 4 height 5
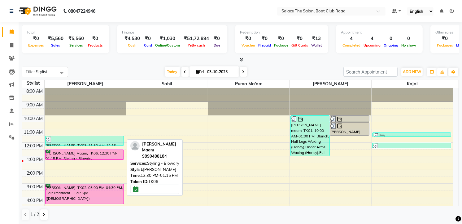
click at [64, 152] on div "[PERSON_NAME] Maam, TK06, 12:30 PM-01:15 PM, Styling - Blowdry" at bounding box center [85, 155] width 78 height 10
click at [77, 154] on div "[PERSON_NAME] Maam, TK06, 12:30 PM-01:15 PM, Styling - Blowdry" at bounding box center [85, 155] width 78 height 10
select select "6"
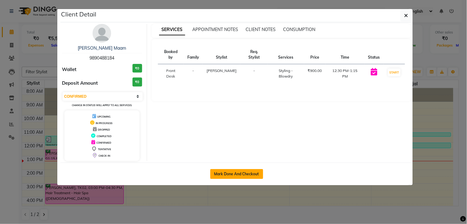
click at [229, 176] on button "Mark Done And Checkout" at bounding box center [236, 174] width 53 height 10
select select "service"
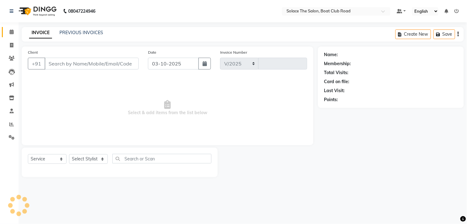
select select "585"
type input "1552"
type input "9890488184"
select select "9746"
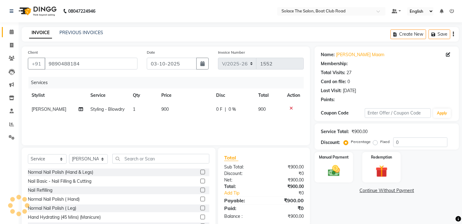
select select "1: Object"
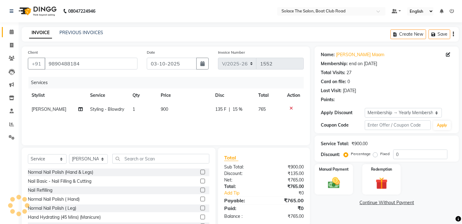
type input "15"
click at [118, 110] on span "Styling - Blowdry" at bounding box center [107, 109] width 34 height 6
select select "9746"
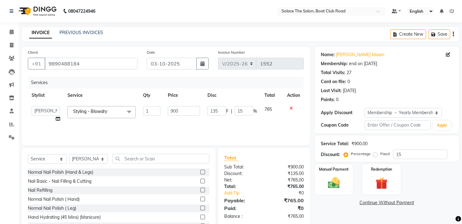
click at [115, 112] on span "Styling - Blowdry x" at bounding box center [102, 112] width 68 height 12
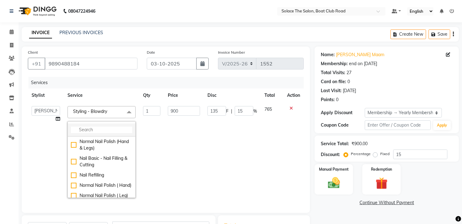
click at [104, 129] on input "multiselect-search" at bounding box center [101, 129] width 61 height 7
click at [116, 112] on span "Styling - Blowdry x" at bounding box center [102, 112] width 68 height 12
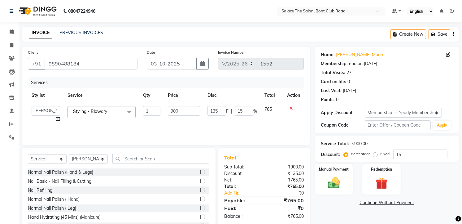
click at [107, 116] on span "Styling - Blowdry x" at bounding box center [92, 112] width 41 height 8
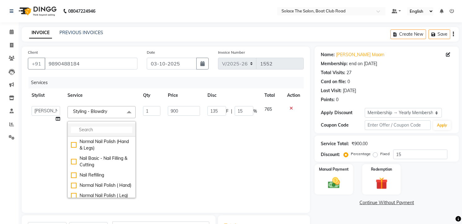
click at [101, 126] on li at bounding box center [102, 129] width 68 height 13
click at [90, 126] on li at bounding box center [102, 129] width 68 height 13
click at [95, 128] on input "multiselect-search" at bounding box center [101, 129] width 61 height 7
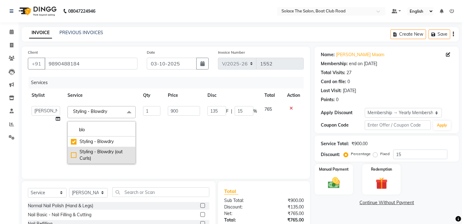
type input "blo"
click at [74, 157] on div "Styling - Blowdry (out Curls)" at bounding box center [101, 154] width 61 height 13
checkbox input "false"
checkbox input "true"
type input "1080"
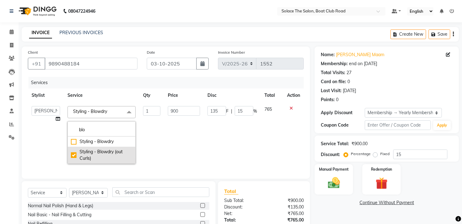
type input "162"
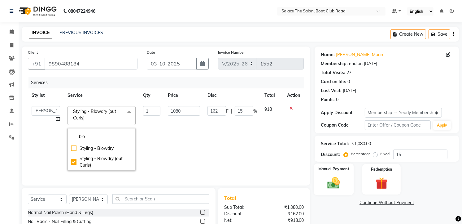
click at [332, 181] on img at bounding box center [334, 183] width 20 height 14
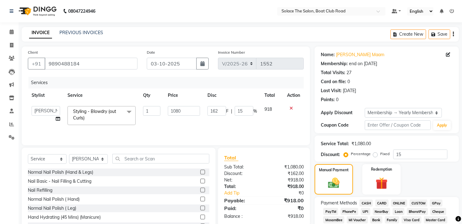
click at [370, 202] on span "CASH" at bounding box center [366, 202] width 13 height 7
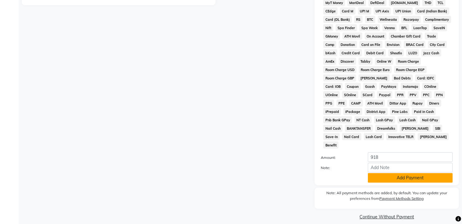
click at [395, 173] on button "Add Payment" at bounding box center [410, 178] width 85 height 10
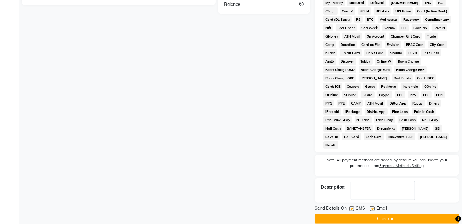
click at [380, 214] on button "Checkout" at bounding box center [387, 219] width 144 height 10
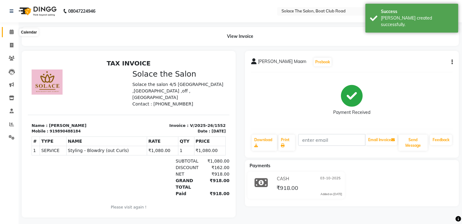
click at [10, 33] on icon at bounding box center [12, 31] width 4 height 5
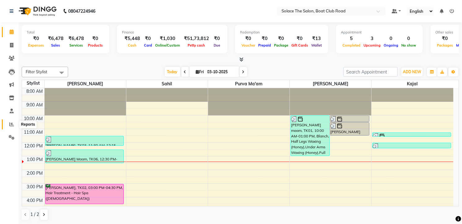
click at [13, 124] on icon at bounding box center [11, 124] width 5 height 5
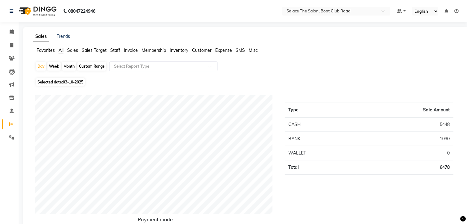
click at [114, 50] on span "Staff" at bounding box center [115, 50] width 10 height 6
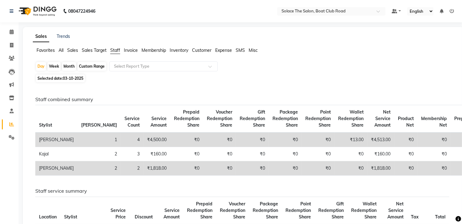
click at [68, 66] on div "Month" at bounding box center [69, 66] width 14 height 9
select select "10"
select select "2025"
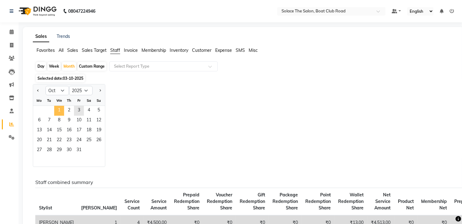
click at [57, 108] on span "1" at bounding box center [59, 111] width 10 height 10
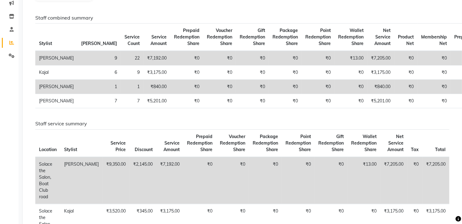
scroll to position [13, 0]
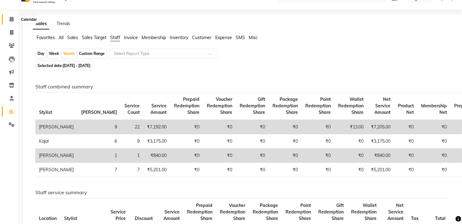
click at [10, 19] on icon at bounding box center [12, 19] width 4 height 5
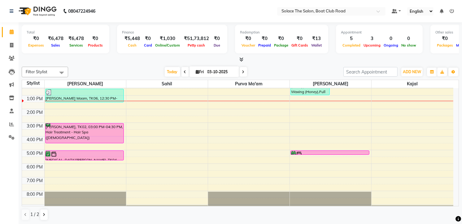
scroll to position [69, 0]
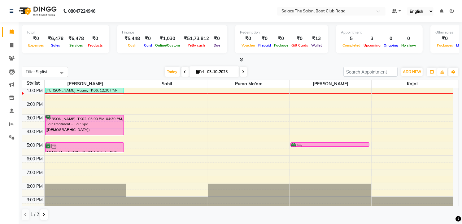
click at [196, 73] on icon at bounding box center [197, 72] width 3 height 4
select select "10"
select select "2025"
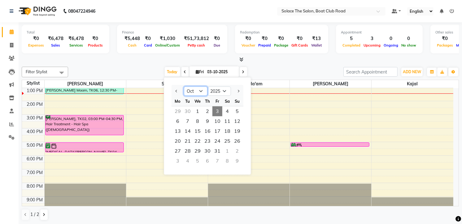
click at [200, 90] on select "Jan Feb Mar Apr May Jun [DATE] Aug Sep Oct Nov Dec" at bounding box center [196, 90] width 24 height 9
select select "12"
click at [184, 86] on select "Jan Feb Mar Apr May Jun [DATE] Aug Sep Oct Nov Dec" at bounding box center [196, 90] width 24 height 9
click at [208, 122] on span "11" at bounding box center [208, 121] width 10 height 10
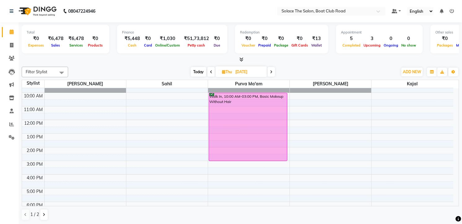
scroll to position [0, 0]
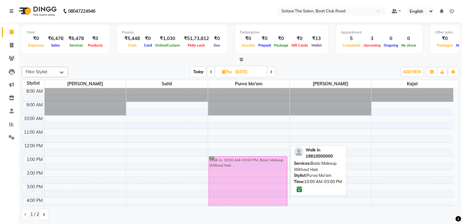
drag, startPoint x: 249, startPoint y: 141, endPoint x: 252, endPoint y: 180, distance: 39.1
click at [252, 180] on div "Walk In, 10:00 AM-03:00 PM, Basic Makeup Without Hair Walk In, 10:00 AM-03:00 P…" at bounding box center [248, 183] width 81 height 191
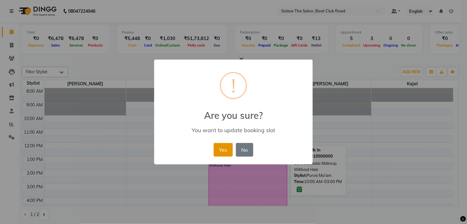
click at [224, 149] on button "Yes" at bounding box center [223, 150] width 19 height 14
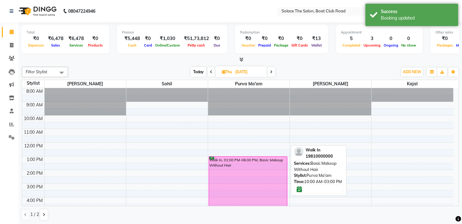
scroll to position [73, 0]
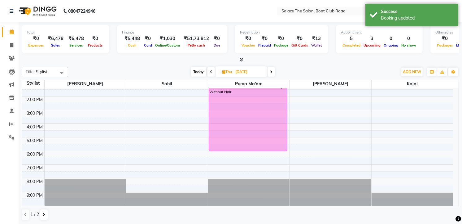
click at [273, 74] on span at bounding box center [271, 72] width 7 height 10
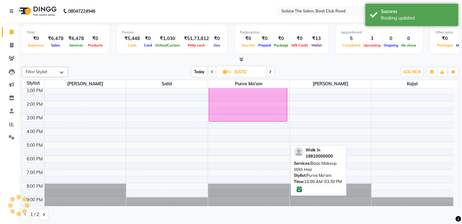
scroll to position [0, 0]
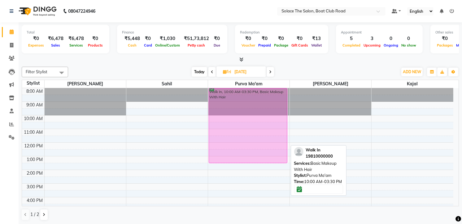
drag, startPoint x: 248, startPoint y: 153, endPoint x: 248, endPoint y: 126, distance: 27.0
click at [248, 126] on div "Walk In, 10:00 AM-03:30 PM, Basic Makeup With Hair Walk In, 10:00 AM-03:30 PM, …" at bounding box center [248, 183] width 81 height 191
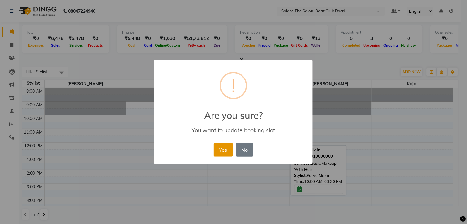
click at [221, 152] on button "Yes" at bounding box center [223, 150] width 19 height 14
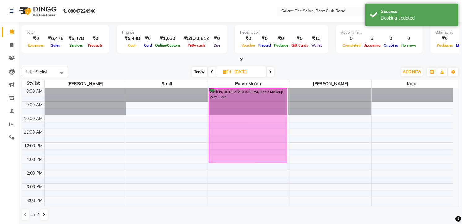
click at [272, 69] on span at bounding box center [270, 72] width 7 height 10
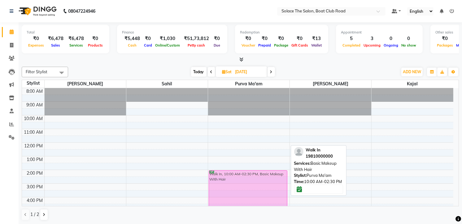
drag, startPoint x: 252, startPoint y: 134, endPoint x: 249, endPoint y: 188, distance: 53.7
click at [249, 188] on div "Walk In, 10:00 AM-02:30 PM, Basic Makeup With Hair Walk In, 10:00 AM-02:30 PM, …" at bounding box center [248, 183] width 81 height 191
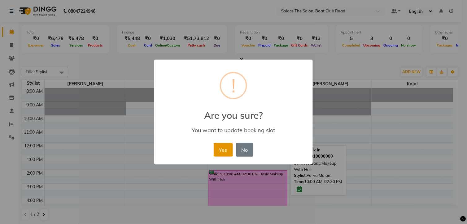
click at [225, 149] on button "Yes" at bounding box center [223, 150] width 19 height 14
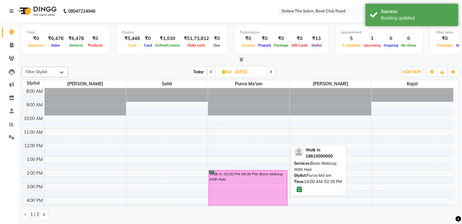
click at [198, 72] on span "Today" at bounding box center [198, 72] width 15 height 10
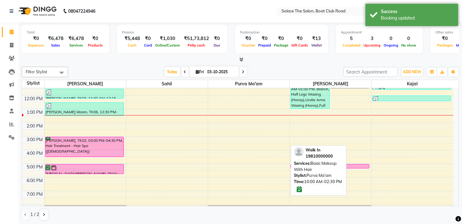
scroll to position [69, 0]
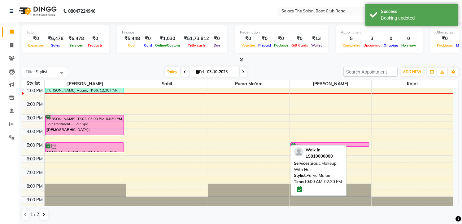
click at [242, 72] on icon at bounding box center [243, 72] width 2 height 4
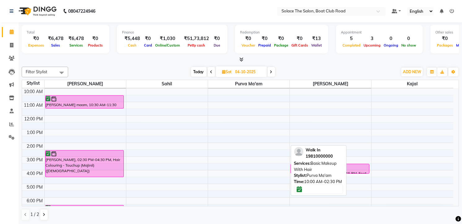
scroll to position [0, 0]
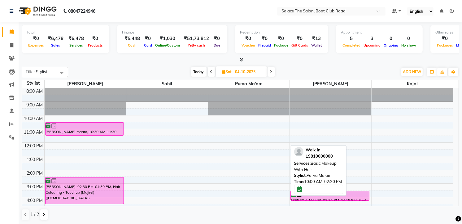
click at [208, 71] on span at bounding box center [211, 72] width 7 height 10
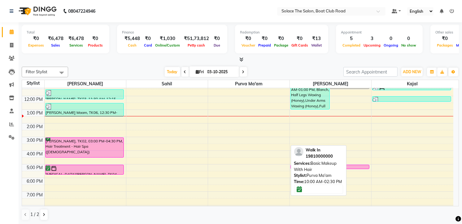
scroll to position [73, 0]
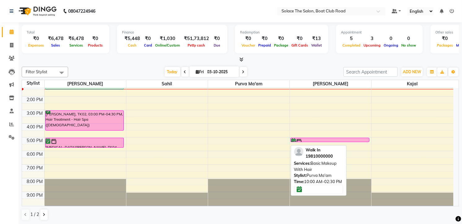
click at [240, 67] on span at bounding box center [243, 72] width 7 height 10
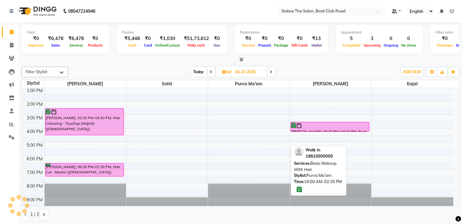
scroll to position [0, 0]
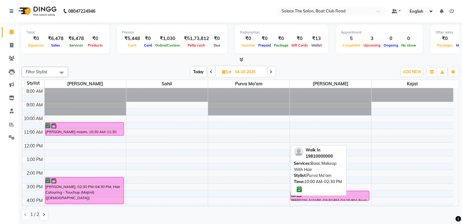
click at [271, 72] on icon at bounding box center [271, 72] width 2 height 4
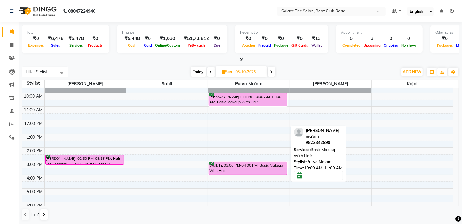
scroll to position [34, 0]
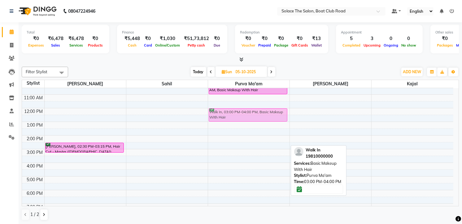
drag, startPoint x: 239, startPoint y: 152, endPoint x: 249, endPoint y: 114, distance: 39.8
click at [249, 114] on div "[PERSON_NAME] ma'am, 10:00 AM-11:00 AM, Basic Makeup With Hair Walk In, 03:00 P…" at bounding box center [248, 149] width 81 height 191
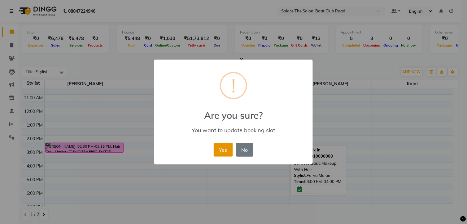
click at [224, 154] on button "Yes" at bounding box center [223, 150] width 19 height 14
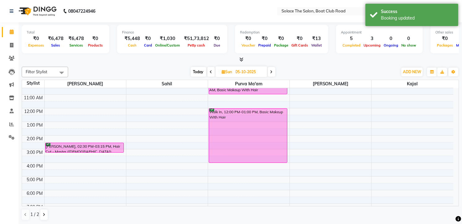
drag, startPoint x: 250, startPoint y: 120, endPoint x: 245, endPoint y: 161, distance: 40.6
click at [245, 161] on div "[PERSON_NAME] ma'am, 10:00 AM-11:00 AM, Basic Makeup With Hair Walk In, 12:00 P…" at bounding box center [248, 149] width 81 height 191
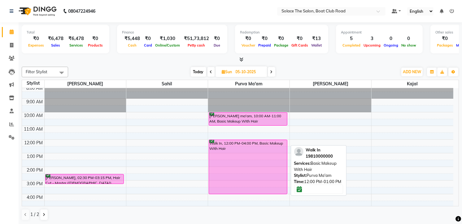
scroll to position [0, 0]
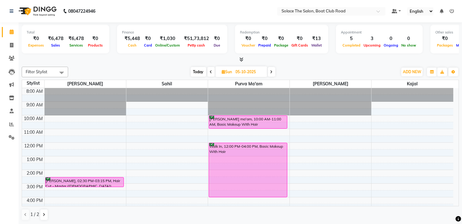
click at [272, 71] on icon at bounding box center [272, 72] width 2 height 4
type input "[DATE]"
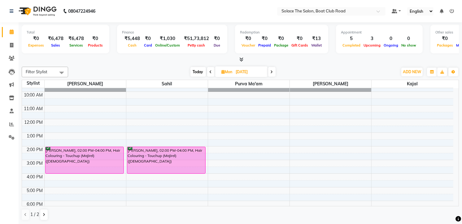
scroll to position [34, 0]
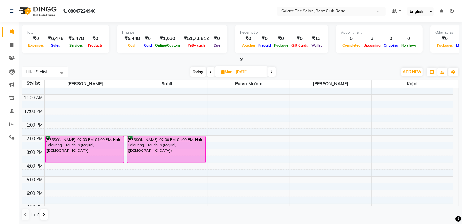
click at [225, 73] on span "Mon" at bounding box center [227, 71] width 14 height 5
select select "10"
select select "2025"
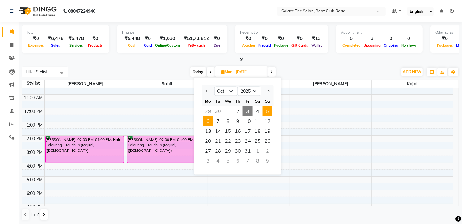
click at [265, 109] on span "5" at bounding box center [268, 111] width 10 height 10
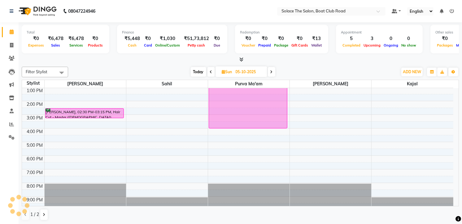
scroll to position [0, 0]
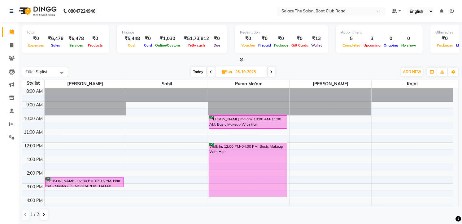
click at [193, 72] on span "Today" at bounding box center [198, 72] width 15 height 10
type input "03-10-2025"
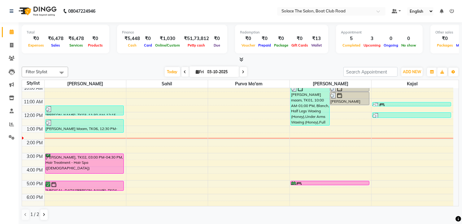
scroll to position [73, 0]
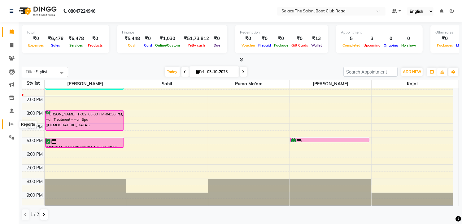
click at [12, 126] on icon at bounding box center [11, 124] width 5 height 5
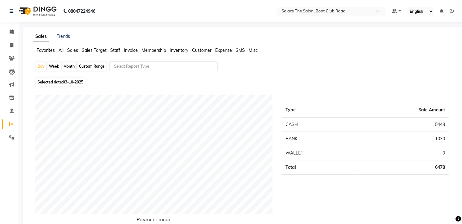
click at [67, 64] on div "Month" at bounding box center [69, 66] width 14 height 9
select select "10"
select select "2025"
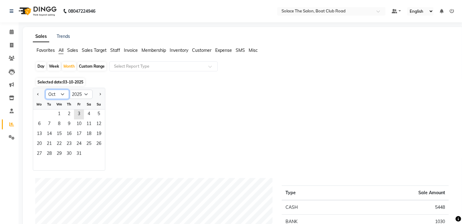
click at [62, 94] on select "Jan Feb Mar Apr May Jun [DATE] Aug Sep Oct Nov Dec" at bounding box center [58, 94] width 24 height 9
select select "9"
click at [46, 90] on select "Jan Feb Mar Apr May Jun [DATE] Aug Sep Oct Nov Dec" at bounding box center [58, 94] width 24 height 9
click at [64, 130] on span "18" at bounding box center [69, 134] width 10 height 10
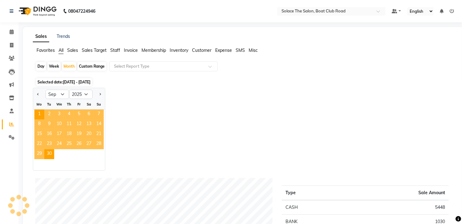
click at [113, 51] on span "Staff" at bounding box center [115, 50] width 10 height 6
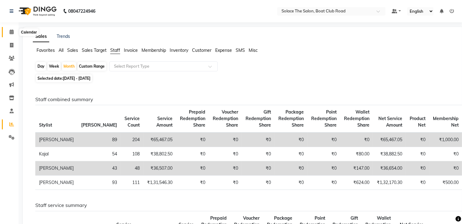
click at [13, 32] on span at bounding box center [11, 32] width 11 height 7
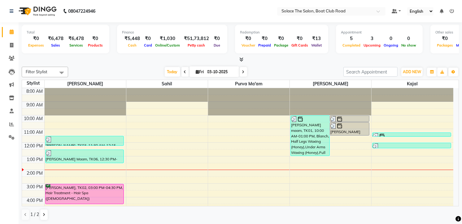
scroll to position [73, 0]
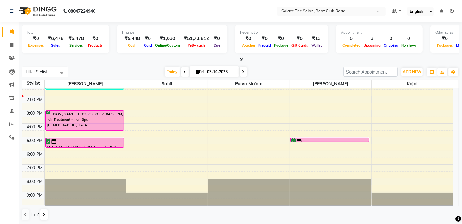
click at [243, 70] on span at bounding box center [243, 72] width 7 height 10
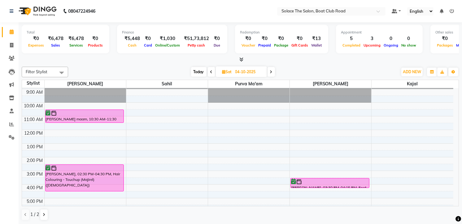
scroll to position [0, 0]
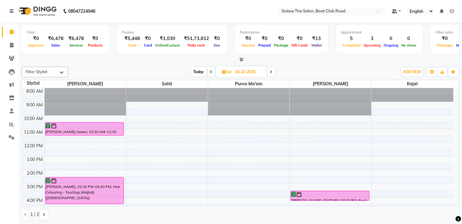
click at [270, 68] on span at bounding box center [271, 72] width 7 height 10
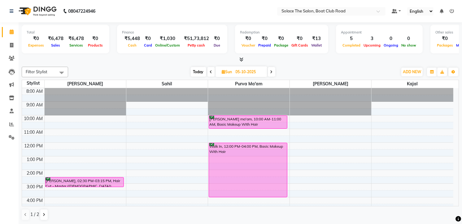
click at [272, 70] on icon at bounding box center [272, 72] width 2 height 4
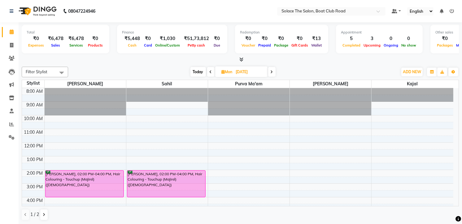
click at [211, 71] on icon at bounding box center [211, 72] width 2 height 4
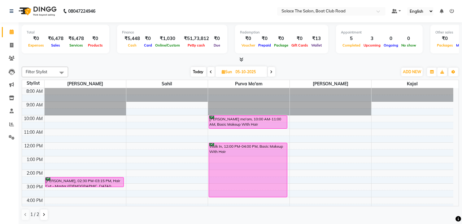
click at [213, 72] on span at bounding box center [211, 72] width 7 height 10
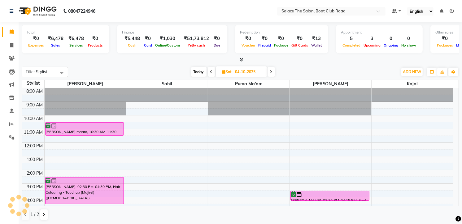
scroll to position [69, 0]
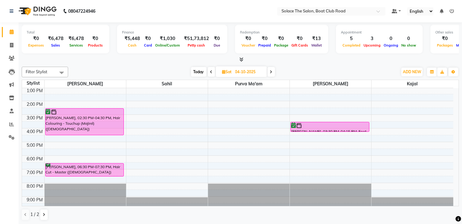
click at [268, 73] on span at bounding box center [271, 72] width 7 height 10
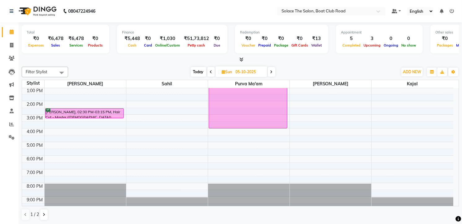
click at [270, 72] on span at bounding box center [271, 72] width 7 height 10
type input "[DATE]"
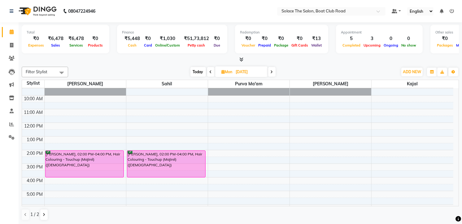
scroll to position [0, 0]
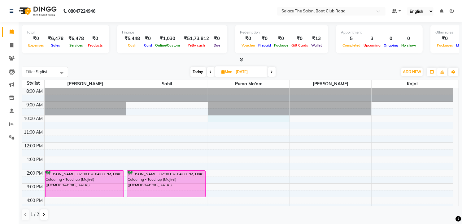
click at [224, 120] on div "8:00 AM 9:00 AM 10:00 AM 11:00 AM 12:00 PM 1:00 PM 2:00 PM 3:00 PM 4:00 PM 5:00…" at bounding box center [238, 183] width 432 height 191
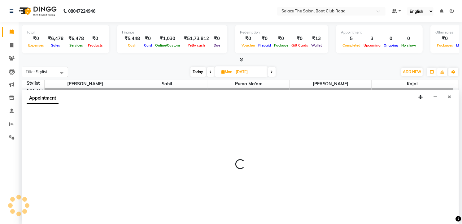
scroll to position [0, 0]
select select "9748"
select select "tentative"
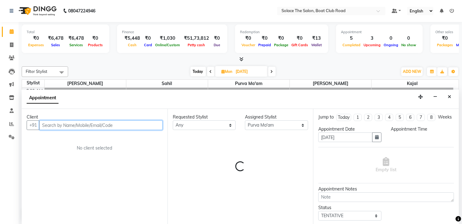
select select "600"
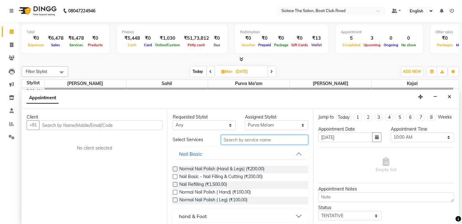
click at [253, 141] on input "text" at bounding box center [264, 140] width 87 height 10
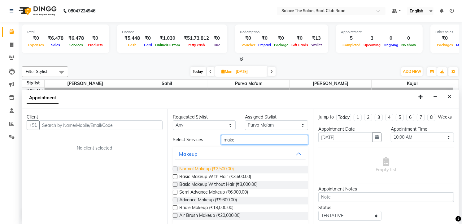
type input "make"
click at [228, 166] on span "Normal Makeup (₹2,500.00)" at bounding box center [206, 169] width 55 height 8
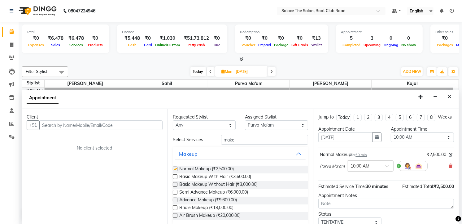
checkbox input "false"
click at [119, 126] on input "text" at bounding box center [100, 125] width 123 height 10
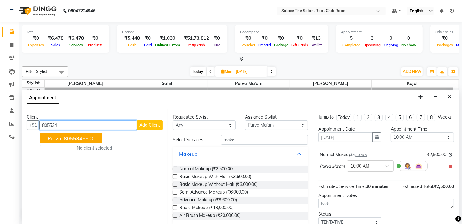
click at [91, 139] on ngb-highlight "805534 5500" at bounding box center [79, 138] width 32 height 6
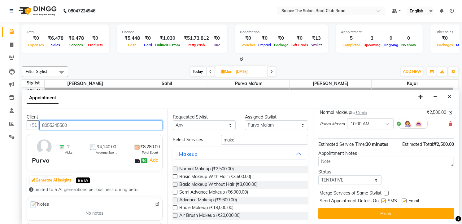
scroll to position [48, 0]
type input "8055345500"
click at [364, 174] on div "Status" at bounding box center [350, 172] width 63 height 7
drag, startPoint x: 361, startPoint y: 179, endPoint x: 359, endPoint y: 183, distance: 4.7
click at [361, 179] on select "Select TENTATIVE CONFIRM UPCOMING" at bounding box center [350, 180] width 63 height 10
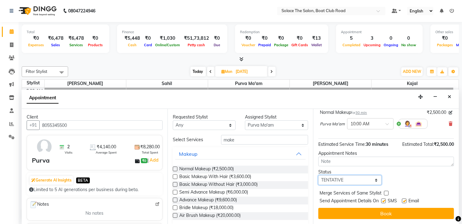
select select "confirm booking"
click at [319, 175] on select "Select TENTATIVE CONFIRM UPCOMING" at bounding box center [350, 180] width 63 height 10
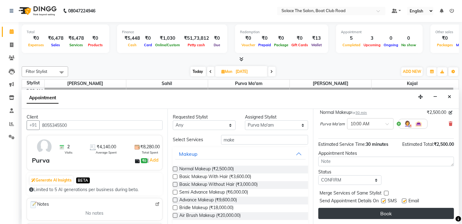
click at [370, 213] on button "Book" at bounding box center [387, 213] width 136 height 11
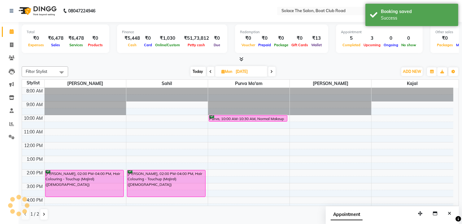
scroll to position [0, 0]
drag, startPoint x: 260, startPoint y: 119, endPoint x: 257, endPoint y: 122, distance: 3.7
click at [257, 122] on div "Purva, 10:00 AM-10:30 AM, Normal Makeup Purva, 10:00 AM-10:30 AM, Normal Makeup" at bounding box center [248, 183] width 81 height 191
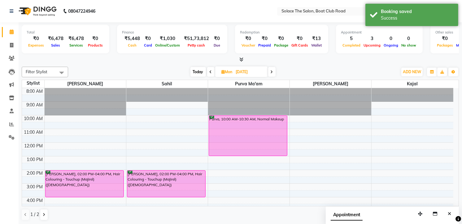
drag, startPoint x: 240, startPoint y: 120, endPoint x: 234, endPoint y: 160, distance: 40.4
click at [234, 160] on div "Purva, 10:00 AM-10:30 AM, Normal Makeup Purva, 10:00 AM-10:30 AM, Normal Makeup" at bounding box center [248, 183] width 81 height 191
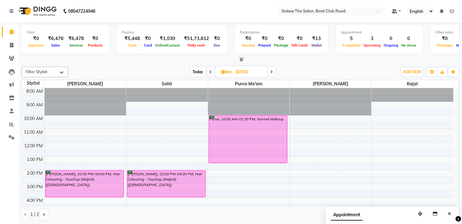
click at [211, 69] on span at bounding box center [210, 72] width 7 height 10
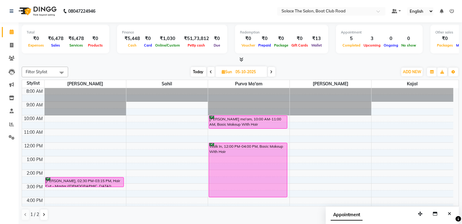
click at [199, 69] on span "Today" at bounding box center [198, 72] width 15 height 10
type input "03-10-2025"
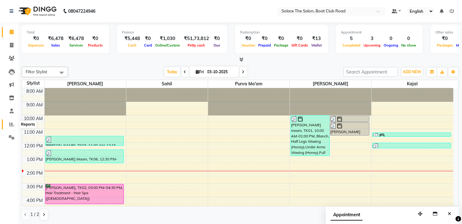
click at [10, 123] on icon at bounding box center [11, 124] width 5 height 5
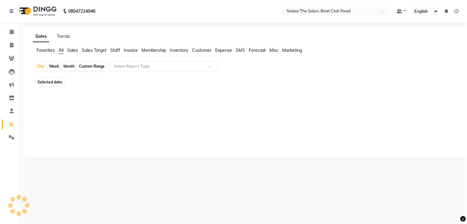
click at [69, 68] on div "Month" at bounding box center [69, 66] width 14 height 9
select select "10"
select select "2025"
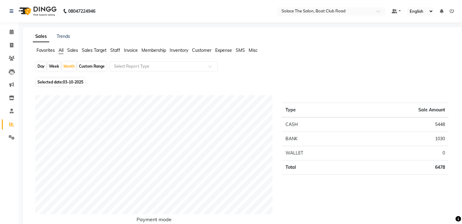
click at [70, 67] on div "Month" at bounding box center [69, 66] width 14 height 9
select select "10"
select select "2025"
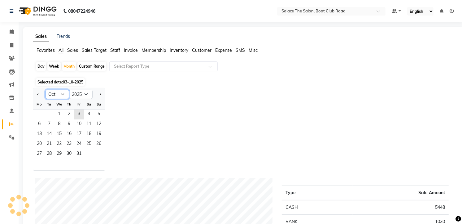
click at [60, 93] on select "Jan Feb Mar Apr May Jun [DATE] Aug Sep Oct Nov Dec" at bounding box center [58, 94] width 24 height 9
select select "9"
click at [46, 90] on select "Jan Feb Mar Apr May Jun [DATE] Aug Sep Oct Nov Dec" at bounding box center [58, 94] width 24 height 9
click at [64, 134] on span "18" at bounding box center [69, 134] width 10 height 10
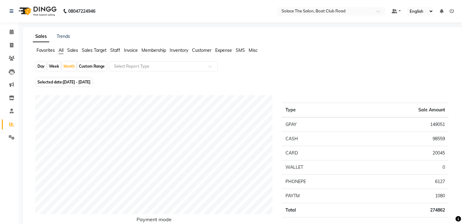
click at [69, 49] on span "Sales" at bounding box center [72, 50] width 11 height 6
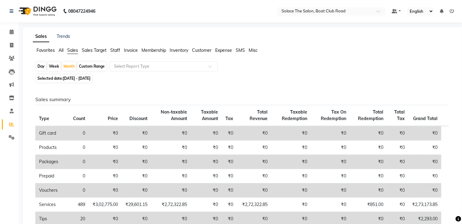
click at [119, 51] on span "Staff" at bounding box center [115, 50] width 10 height 6
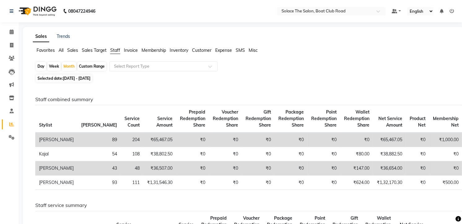
click at [73, 48] on span "Sales" at bounding box center [72, 50] width 11 height 6
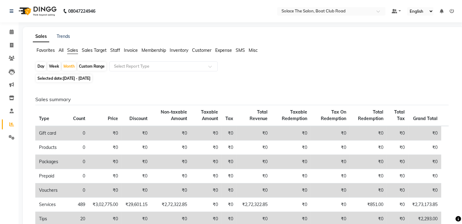
click at [61, 49] on span "All" at bounding box center [61, 50] width 5 height 6
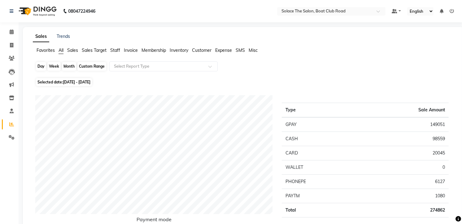
click at [74, 67] on div "Month" at bounding box center [69, 66] width 14 height 9
select select "9"
select select "2025"
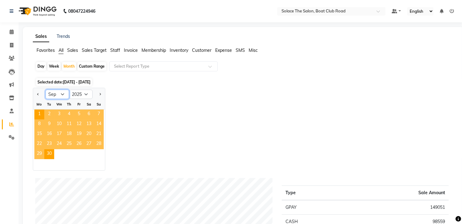
click at [64, 93] on select "Jan Feb Mar Apr May Jun [DATE] Aug Sep Oct Nov Dec" at bounding box center [58, 94] width 24 height 9
select select "8"
click at [46, 90] on select "Jan Feb Mar Apr May Jun [DATE] Aug Sep Oct Nov Dec" at bounding box center [58, 94] width 24 height 9
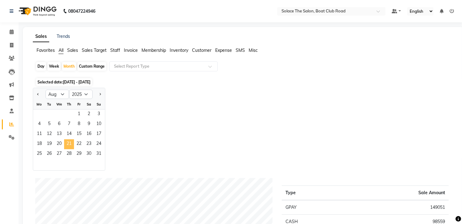
click at [71, 147] on span "21" at bounding box center [69, 144] width 10 height 10
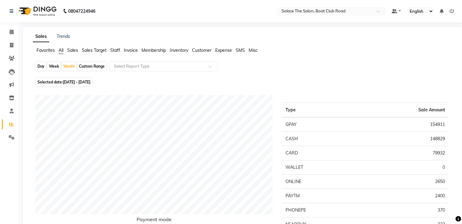
click at [75, 52] on span "Sales" at bounding box center [72, 50] width 11 height 6
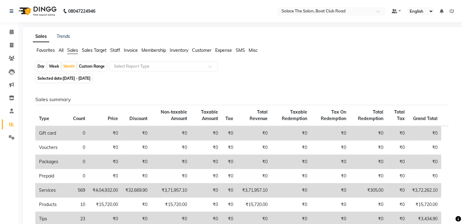
click at [118, 51] on span "Staff" at bounding box center [115, 50] width 10 height 6
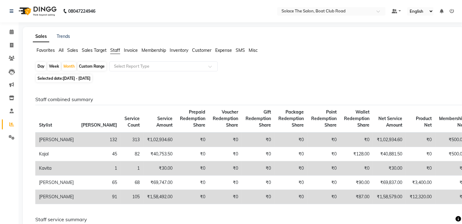
click at [17, 33] on ngb-tooltip-window "Calendar" at bounding box center [29, 32] width 24 height 11
click at [14, 34] on span at bounding box center [11, 32] width 11 height 7
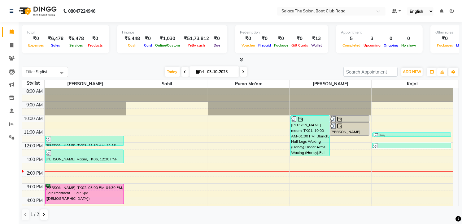
scroll to position [73, 0]
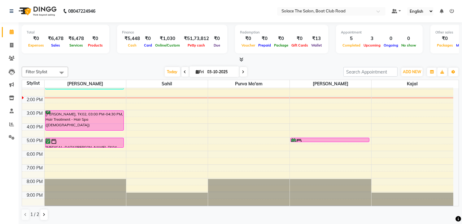
click at [241, 68] on span at bounding box center [243, 72] width 7 height 10
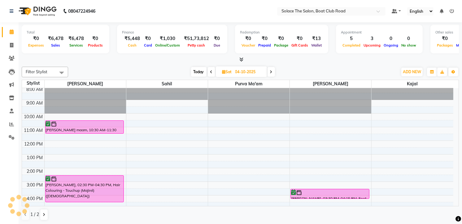
scroll to position [0, 0]
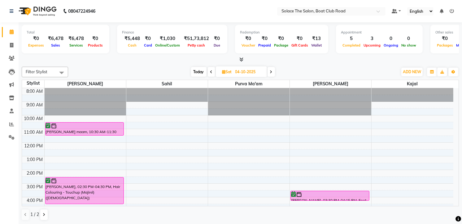
click at [212, 70] on icon at bounding box center [211, 72] width 2 height 4
type input "03-10-2025"
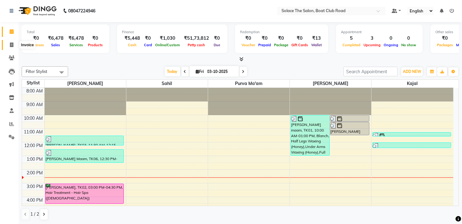
click at [13, 42] on icon at bounding box center [11, 44] width 3 height 5
select select "service"
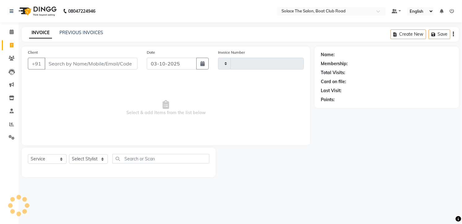
type input "1553"
select select "585"
click at [60, 64] on input "Client" at bounding box center [92, 64] width 94 height 12
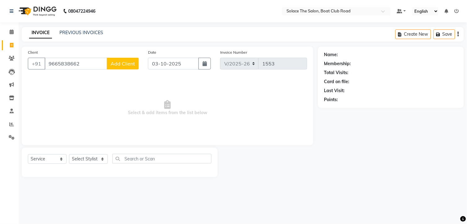
type input "9665838662"
click at [131, 66] on span "Add Client" at bounding box center [123, 63] width 24 height 6
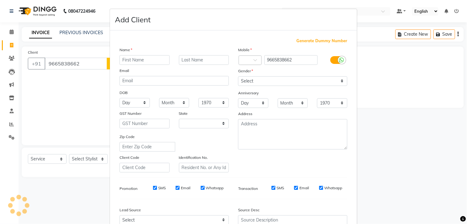
select select "22"
click at [140, 61] on input "text" at bounding box center [145, 60] width 50 height 10
type input "[PERSON_NAME]"
click at [200, 62] on input "text" at bounding box center [204, 60] width 50 height 10
type input "mam"
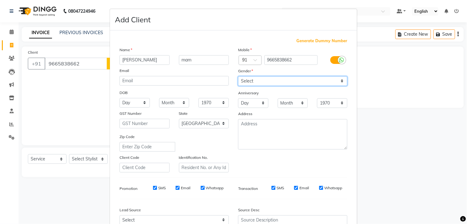
click at [290, 81] on select "Select [DEMOGRAPHIC_DATA] [DEMOGRAPHIC_DATA] Other Prefer Not To Say" at bounding box center [292, 81] width 109 height 10
select select "[DEMOGRAPHIC_DATA]"
click at [238, 76] on select "Select [DEMOGRAPHIC_DATA] [DEMOGRAPHIC_DATA] Other Prefer Not To Say" at bounding box center [292, 81] width 109 height 10
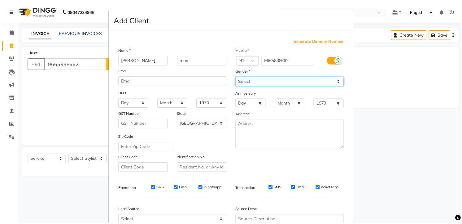
scroll to position [63, 0]
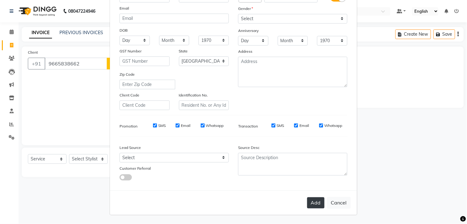
click at [318, 201] on button "Add" at bounding box center [315, 202] width 17 height 11
select select
select select "null"
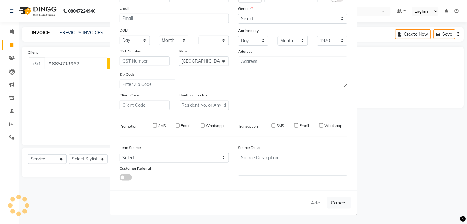
select select
checkbox input "false"
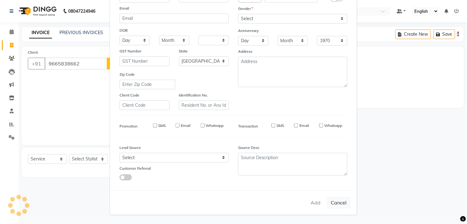
checkbox input "false"
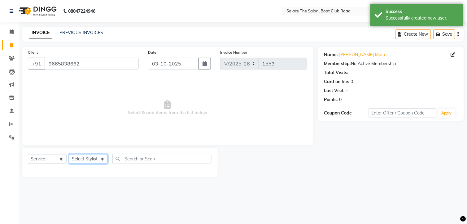
click at [85, 157] on select "Select Stylist [PERSON_NAME] [PERSON_NAME] [PERSON_NAME] Front Desk Kajal [PERS…" at bounding box center [88, 159] width 39 height 10
select select "23757"
click at [69, 154] on select "Select Stylist [PERSON_NAME] [PERSON_NAME] [PERSON_NAME] Front Desk Kajal [PERS…" at bounding box center [88, 159] width 39 height 10
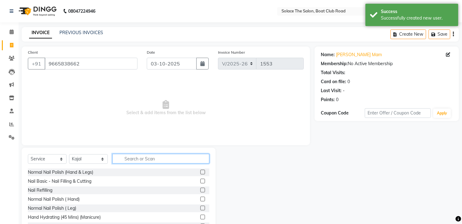
click at [174, 159] on input "text" at bounding box center [160, 159] width 97 height 10
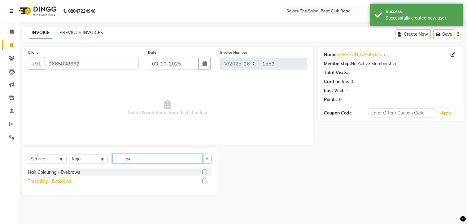
type input "eye"
click at [53, 179] on div "Threading - Eyebrows" at bounding box center [50, 181] width 44 height 7
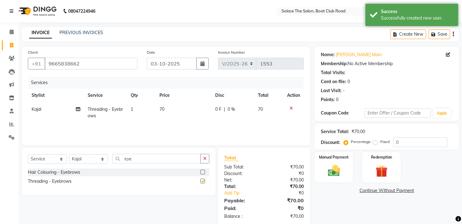
checkbox input "false"
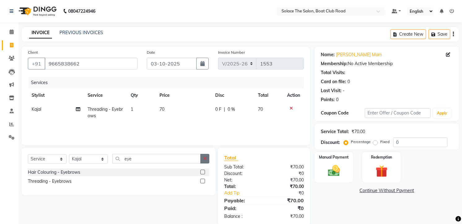
click at [207, 156] on button "button" at bounding box center [204, 159] width 9 height 10
type input "upp"
click at [49, 179] on div "Threading-Upper Lips" at bounding box center [49, 181] width 43 height 7
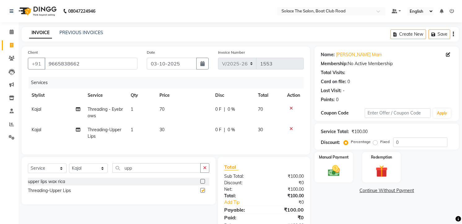
checkbox input "false"
click at [205, 170] on icon "button" at bounding box center [204, 167] width 3 height 4
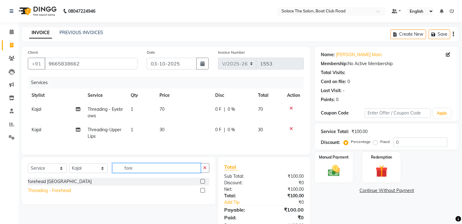
type input "fore"
click at [61, 194] on div "Threading - Forehead" at bounding box center [49, 190] width 43 height 7
checkbox input "false"
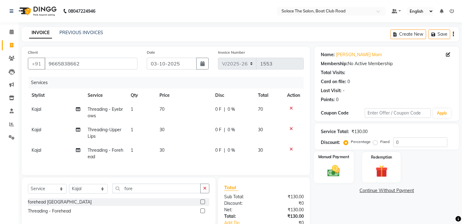
click at [340, 174] on img at bounding box center [334, 171] width 20 height 14
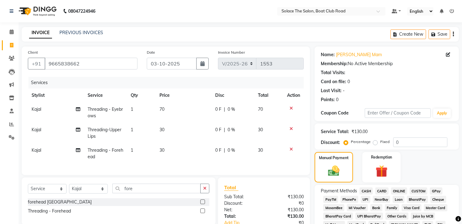
click at [435, 187] on span "GPay" at bounding box center [436, 190] width 13 height 7
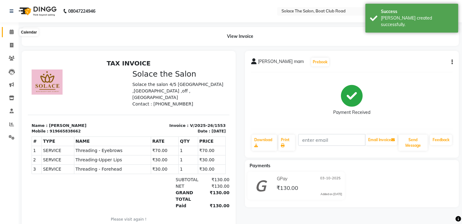
click at [10, 32] on icon at bounding box center [12, 31] width 4 height 5
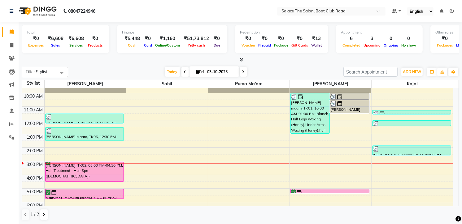
scroll to position [34, 0]
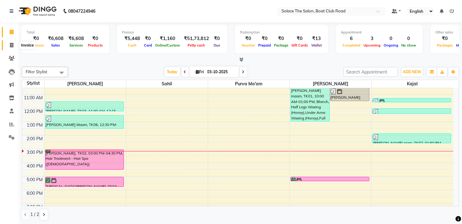
click at [10, 44] on icon at bounding box center [11, 45] width 3 height 5
select select "service"
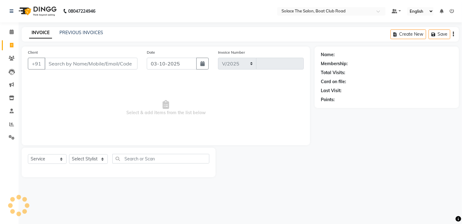
select select "585"
type input "1554"
click at [56, 60] on input "Client" at bounding box center [91, 64] width 93 height 12
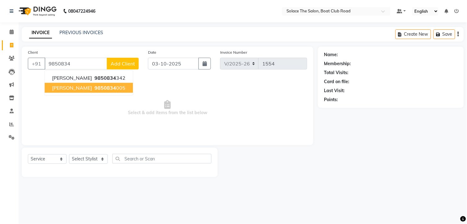
click at [79, 91] on button "[PERSON_NAME] 9850834 005" at bounding box center [89, 88] width 88 height 10
type input "9850834005"
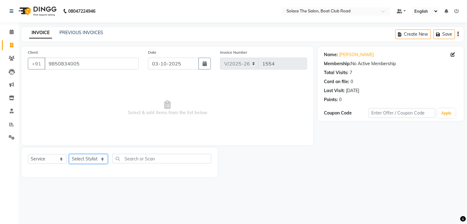
click at [98, 156] on select "Select Stylist [PERSON_NAME] [PERSON_NAME] [PERSON_NAME] Front Desk Kajal [PERS…" at bounding box center [88, 159] width 39 height 10
select select "9749"
click at [69, 154] on select "Select Stylist [PERSON_NAME] [PERSON_NAME] [PERSON_NAME] Front Desk Kajal [PERS…" at bounding box center [88, 159] width 39 height 10
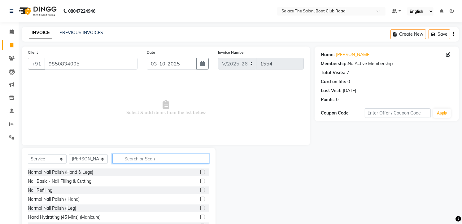
click at [134, 155] on input "text" at bounding box center [160, 159] width 97 height 10
type input "thr"
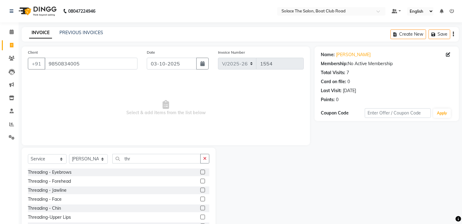
click at [200, 170] on label at bounding box center [202, 171] width 5 height 5
click at [200, 170] on input "checkbox" at bounding box center [202, 172] width 4 height 4
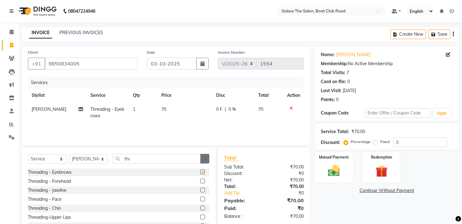
checkbox input "false"
click at [330, 169] on img at bounding box center [334, 171] width 20 height 14
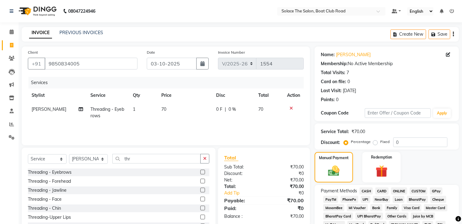
click at [434, 184] on div "Name: [PERSON_NAME] Membership: No Active Membership Total Visits: 7 Card on fi…" at bounding box center [389, 227] width 149 height 363
click at [437, 187] on span "GPay" at bounding box center [436, 190] width 13 height 7
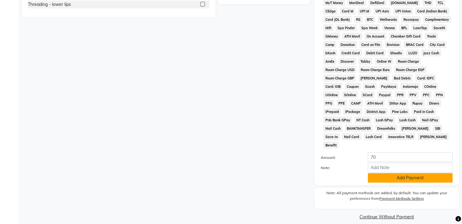
click at [386, 173] on button "Add Payment" at bounding box center [410, 178] width 85 height 10
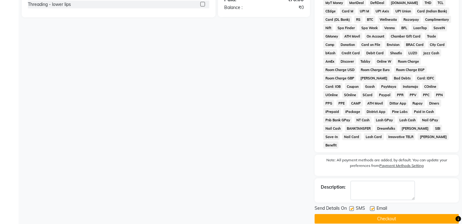
scroll to position [153, 0]
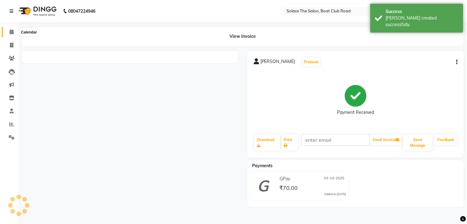
click at [9, 35] on span at bounding box center [11, 32] width 11 height 7
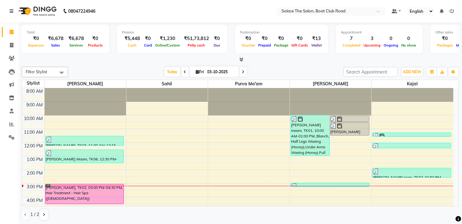
scroll to position [69, 0]
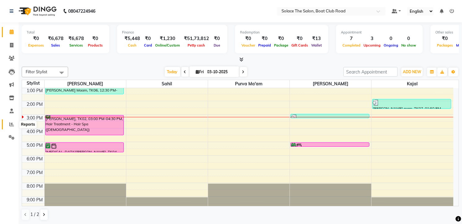
click at [9, 124] on icon at bounding box center [11, 124] width 5 height 5
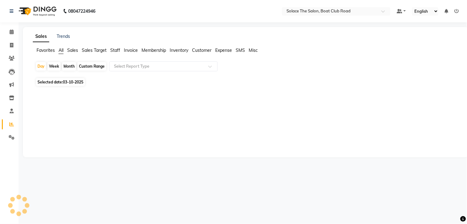
click at [66, 67] on div "Month" at bounding box center [69, 66] width 14 height 9
select select "10"
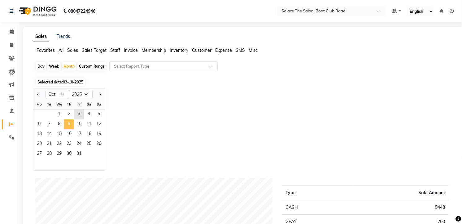
click at [72, 128] on span "9" at bounding box center [69, 124] width 10 height 10
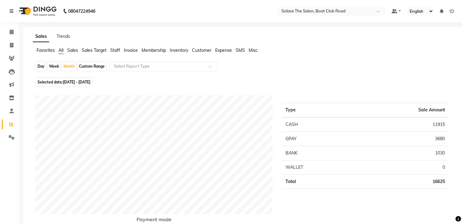
click at [116, 49] on span "Staff" at bounding box center [115, 50] width 10 height 6
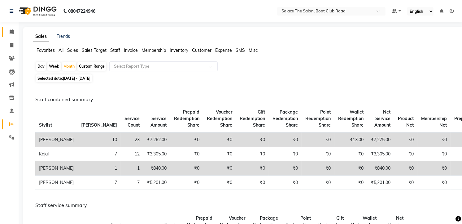
click at [13, 30] on icon at bounding box center [12, 31] width 4 height 5
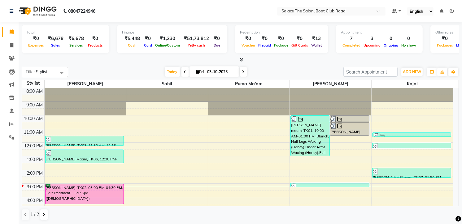
scroll to position [73, 0]
